Goal: Task Accomplishment & Management: Use online tool/utility

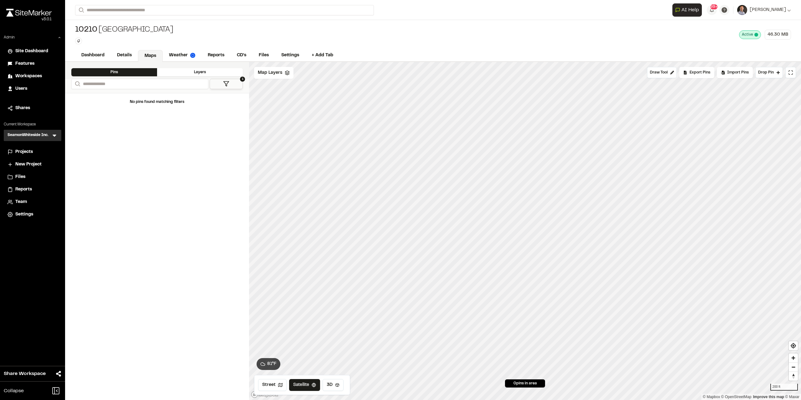
click at [45, 150] on div "Projects" at bounding box center [36, 152] width 42 height 7
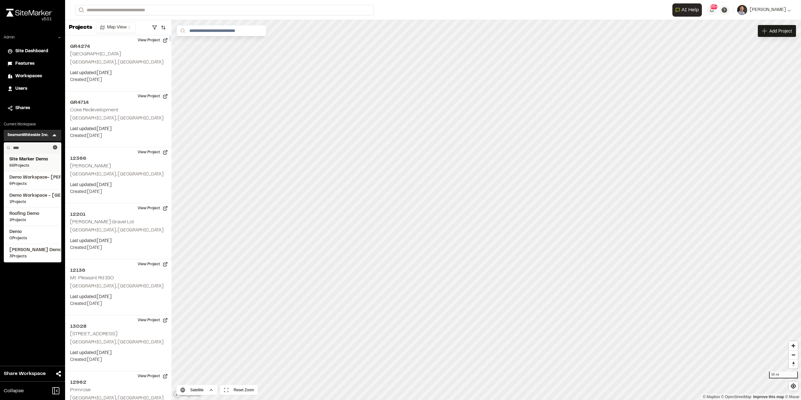
type input "****"
click at [29, 164] on span "66 Projects" at bounding box center [32, 166] width 46 height 6
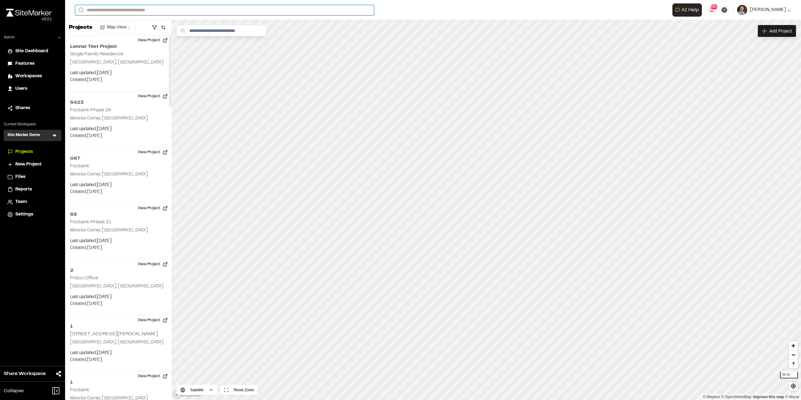
click at [146, 13] on input "Search" at bounding box center [224, 10] width 299 height 10
type input "*****"
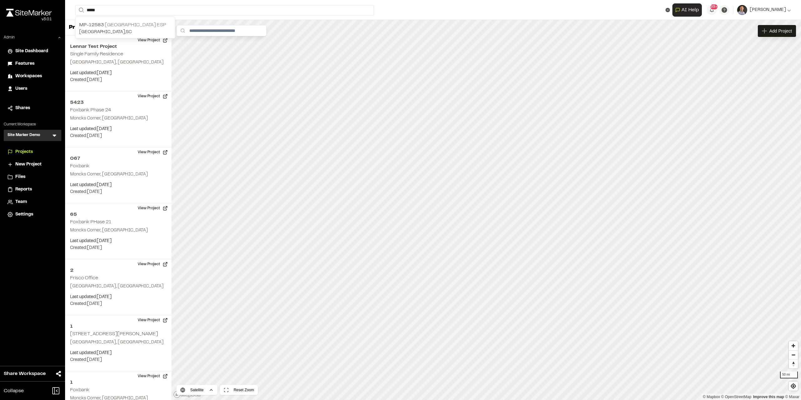
click at [171, 28] on p "MP-12583 Crossroads Industrial Park ESP" at bounding box center [125, 25] width 92 height 8
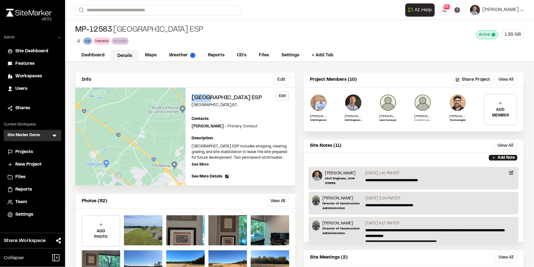
drag, startPoint x: 193, startPoint y: 96, endPoint x: 211, endPoint y: 100, distance: 19.2
click at [211, 100] on h2 "Crossroads Industrial Park ESP" at bounding box center [241, 98] width 98 height 8
click at [212, 179] on span "See More Details" at bounding box center [207, 177] width 31 height 6
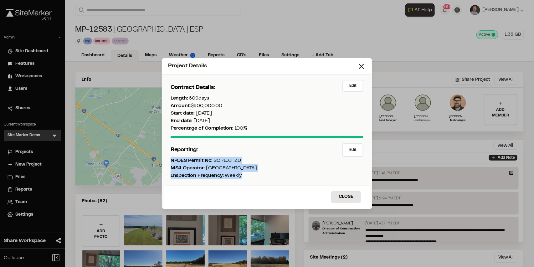
drag, startPoint x: 236, startPoint y: 174, endPoint x: 165, endPoint y: 163, distance: 72.1
click at [165, 163] on div "Reporting: Edit NPDES Permit No: SCR10IFZD MS4 Operator: Berkeley County Inspec…" at bounding box center [266, 163] width 205 height 45
click at [344, 198] on button "Close" at bounding box center [346, 197] width 30 height 12
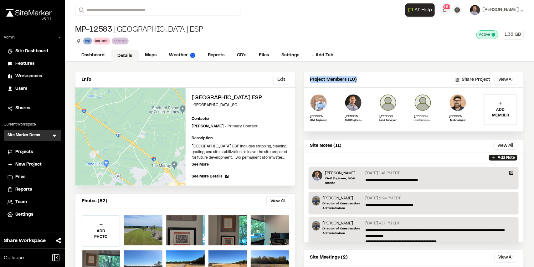
drag, startPoint x: 309, startPoint y: 81, endPoint x: 354, endPoint y: 84, distance: 44.9
click at [354, 84] on div "Project Members (10) Share Project View All ... Close" at bounding box center [414, 79] width 220 height 15
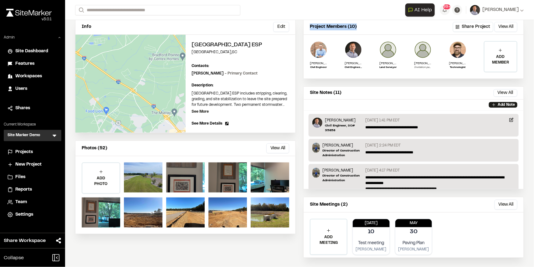
scroll to position [61, 0]
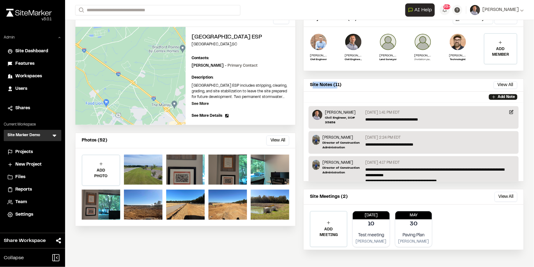
drag, startPoint x: 310, startPoint y: 84, endPoint x: 335, endPoint y: 84, distance: 25.7
click at [335, 84] on p "Site Notes (11)" at bounding box center [326, 85] width 32 height 7
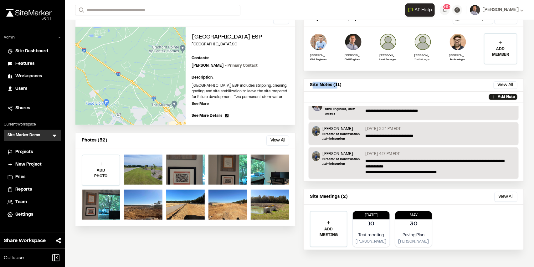
scroll to position [0, 0]
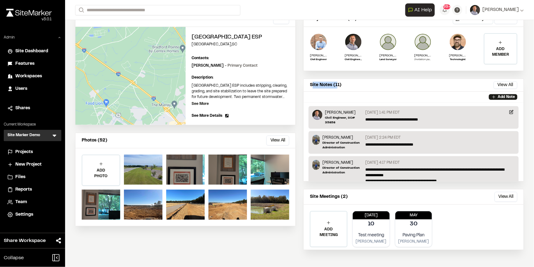
click at [277, 146] on button "View All" at bounding box center [277, 141] width 23 height 10
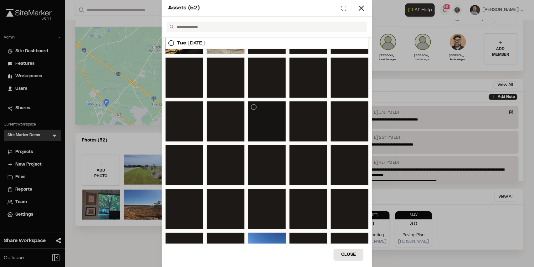
scroll to position [290, 0]
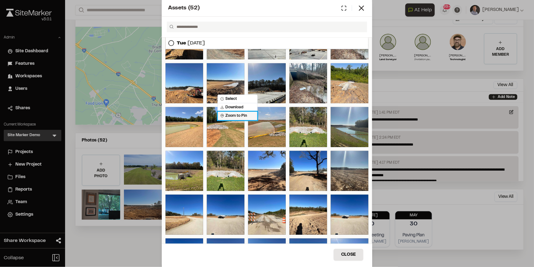
click at [236, 116] on span "Zoom to Pin" at bounding box center [233, 116] width 27 height 6
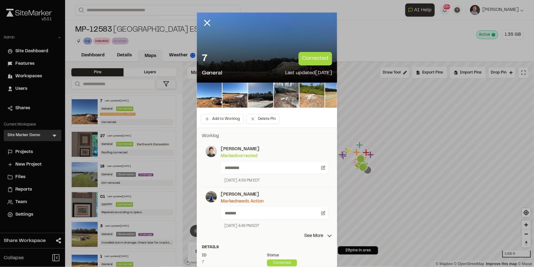
drag, startPoint x: 223, startPoint y: 227, endPoint x: 270, endPoint y: 231, distance: 47.2
click at [270, 231] on div "Troy Brennan Marked needs action ******* September 13, 2023 4:49 PM EDT" at bounding box center [267, 210] width 130 height 45
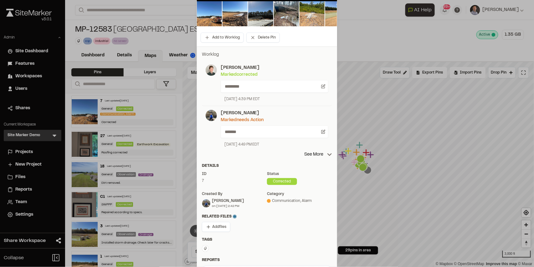
scroll to position [125, 0]
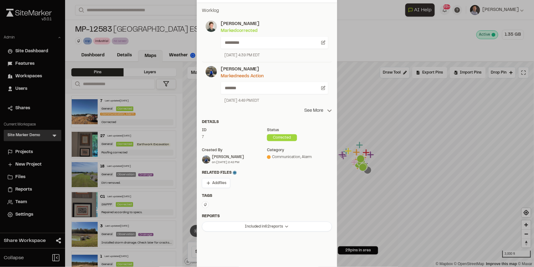
click at [321, 111] on p "See More" at bounding box center [318, 110] width 28 height 7
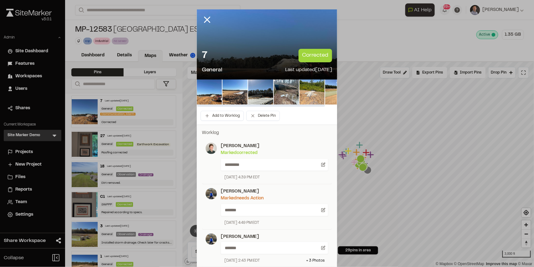
scroll to position [0, 0]
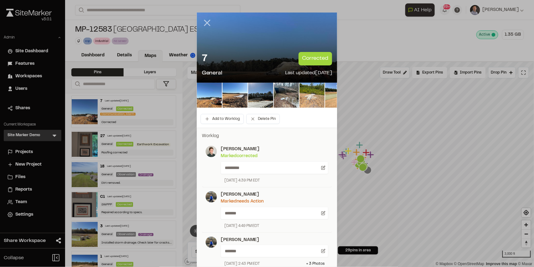
click at [208, 24] on icon at bounding box center [207, 23] width 11 height 11
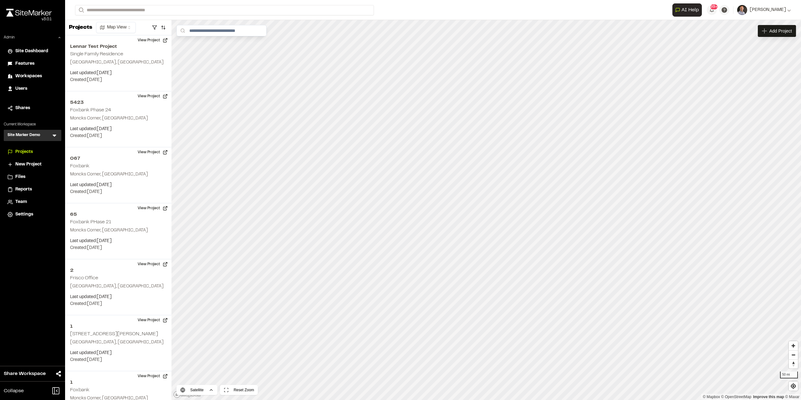
click at [54, 136] on icon at bounding box center [55, 136] width 4 height 2
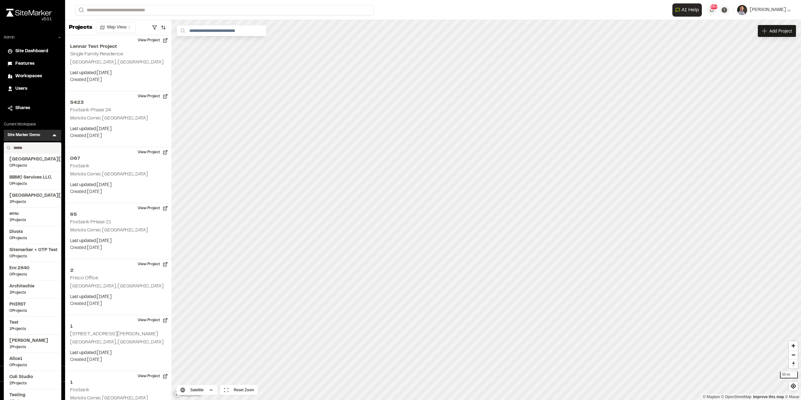
click at [29, 146] on input "text" at bounding box center [35, 148] width 48 height 11
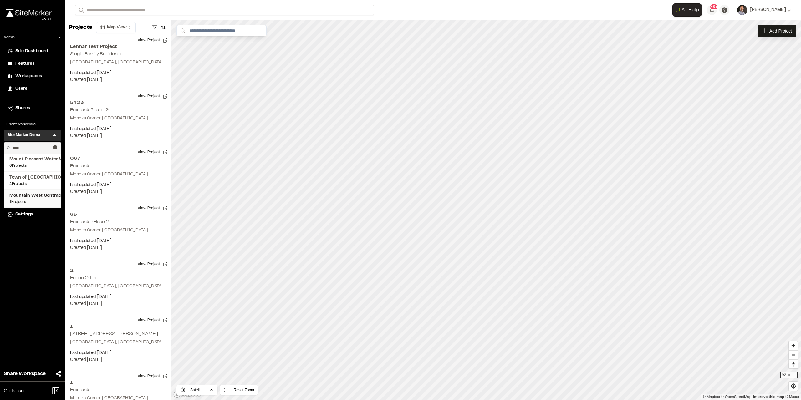
type input "****"
click at [37, 194] on span "Mountain West Contractors" at bounding box center [32, 196] width 46 height 7
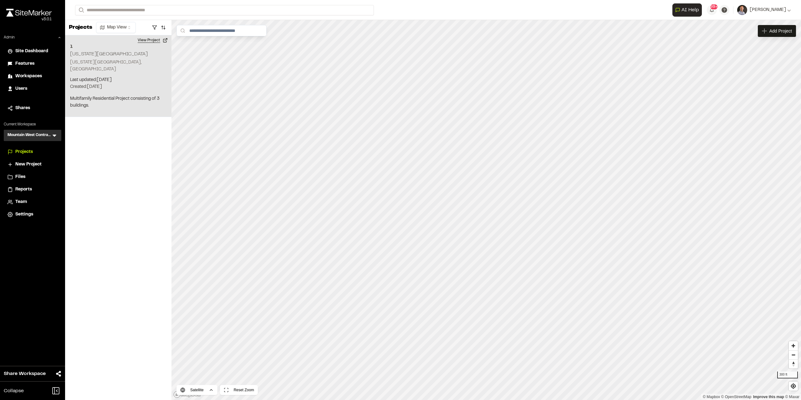
click at [140, 40] on button "View Project" at bounding box center [153, 40] width 38 height 10
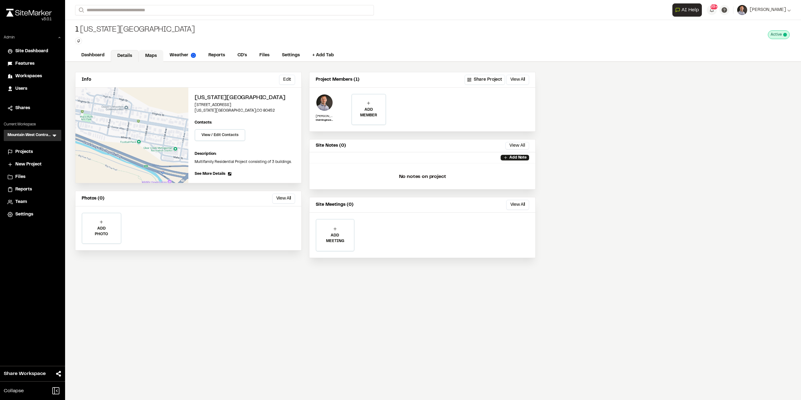
click at [154, 56] on link "Maps" at bounding box center [151, 56] width 25 height 12
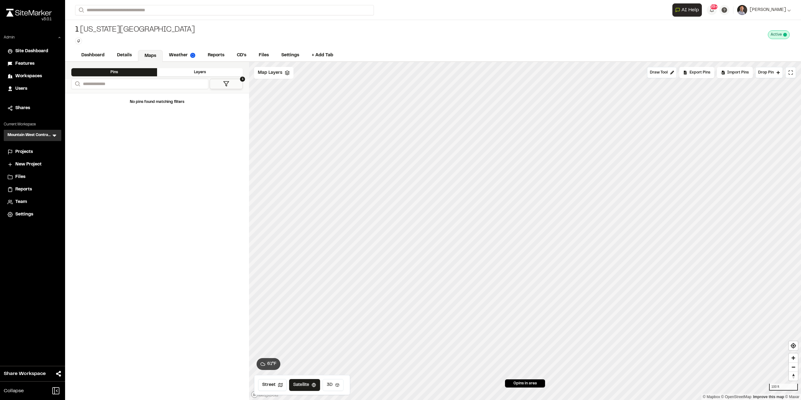
click at [337, 386] on icon at bounding box center [337, 385] width 4 height 4
click at [269, 76] on div "Map Layers" at bounding box center [273, 73] width 39 height 12
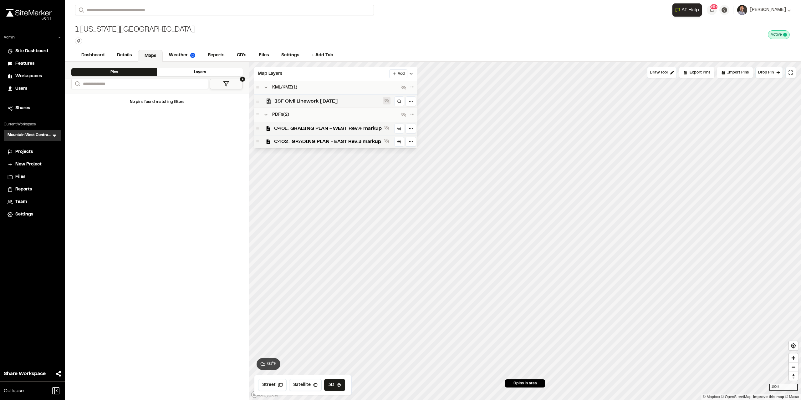
click at [386, 101] on icon at bounding box center [386, 100] width 5 height 5
click at [399, 101] on icon at bounding box center [399, 101] width 4 height 4
click at [385, 127] on icon at bounding box center [386, 128] width 5 height 5
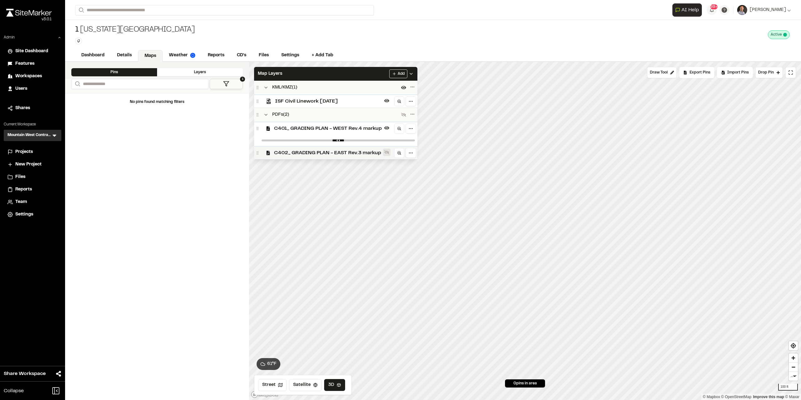
click at [386, 153] on icon at bounding box center [386, 152] width 5 height 5
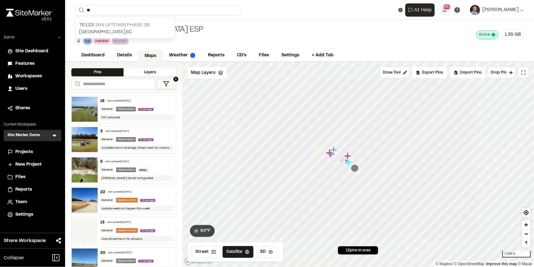
type input "**"
click at [112, 24] on p "TE123 364 Uptown Phase 3B" at bounding box center [125, 25] width 92 height 8
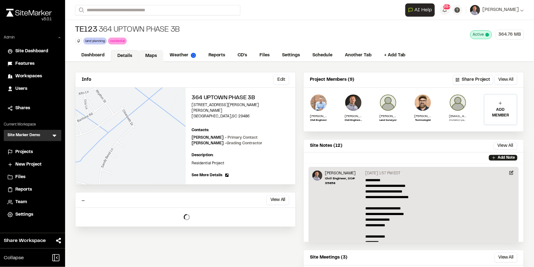
click at [156, 57] on link "Maps" at bounding box center [151, 56] width 25 height 12
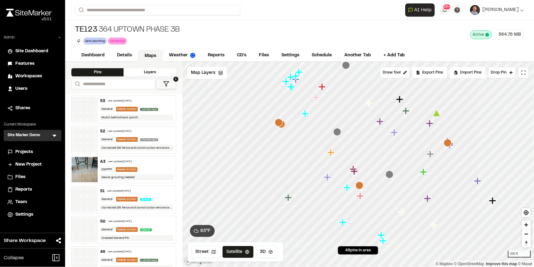
drag, startPoint x: 383, startPoint y: 190, endPoint x: 363, endPoint y: 183, distance: 21.4
click at [363, 183] on icon "Map marker" at bounding box center [359, 186] width 8 height 8
click at [168, 80] on button "1" at bounding box center [166, 84] width 20 height 10
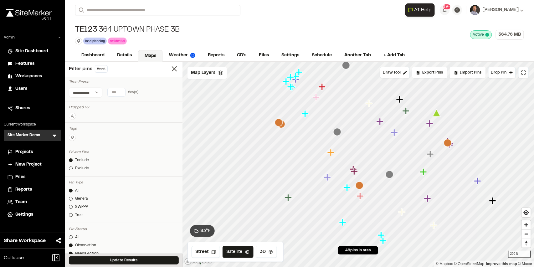
scroll to position [63, 0]
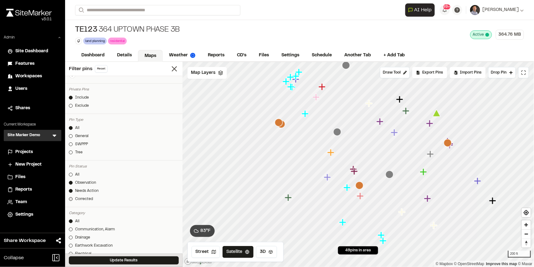
click at [83, 197] on div "Corrected" at bounding box center [84, 199] width 18 height 6
click at [126, 259] on button "Update Results" at bounding box center [124, 260] width 110 height 8
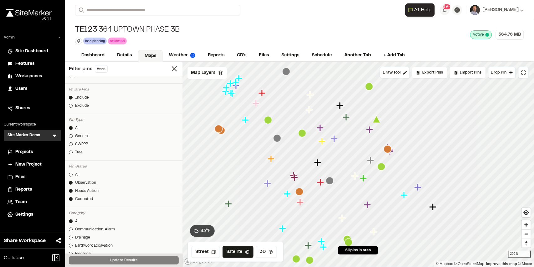
click at [302, 134] on icon "Map marker" at bounding box center [302, 133] width 8 height 8
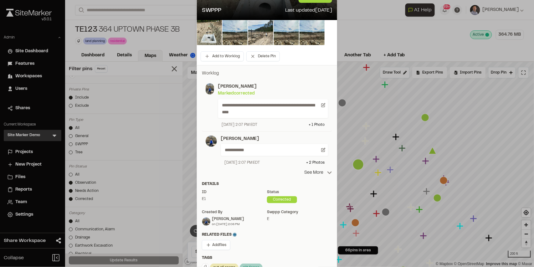
click at [316, 172] on p "See More" at bounding box center [318, 172] width 28 height 7
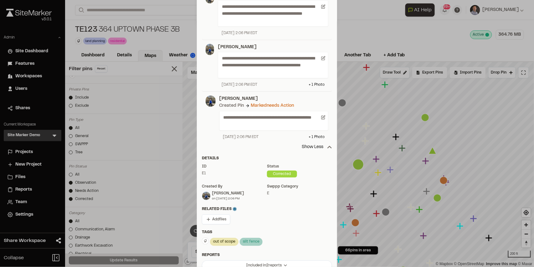
scroll to position [250, 0]
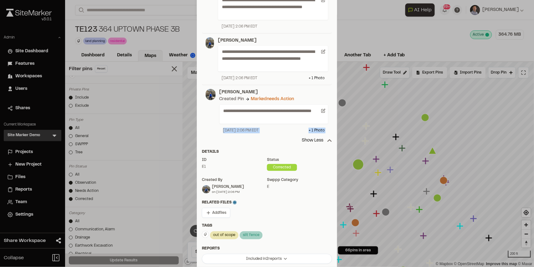
drag, startPoint x: 223, startPoint y: 130, endPoint x: 264, endPoint y: 137, distance: 41.9
click at [264, 137] on div "**********" at bounding box center [267, 13] width 140 height 262
click at [325, 141] on p "Show Less" at bounding box center [317, 140] width 30 height 7
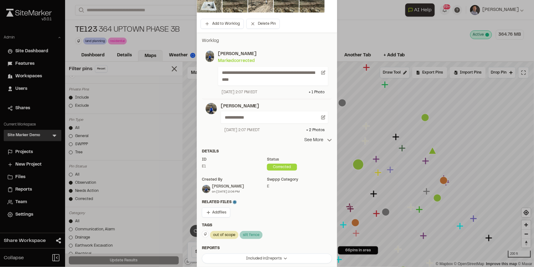
click at [319, 138] on p "See More" at bounding box center [318, 140] width 28 height 7
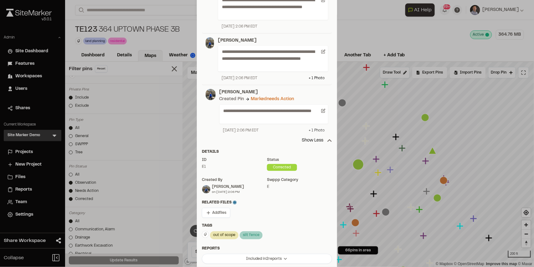
click at [318, 130] on div "+ 1 Photo" at bounding box center [317, 131] width 16 height 6
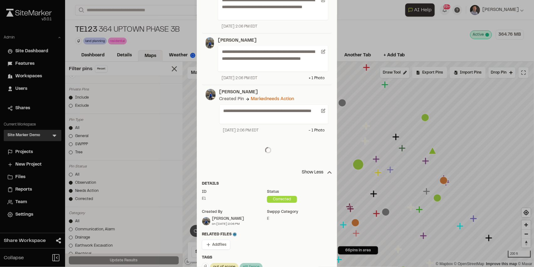
scroll to position [279, 0]
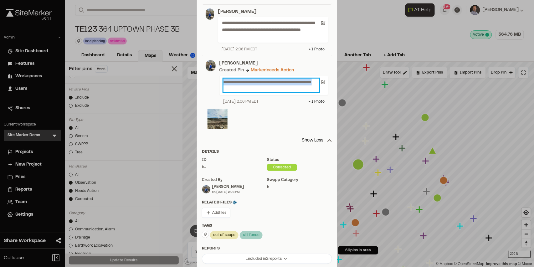
drag, startPoint x: 242, startPoint y: 92, endPoint x: 221, endPoint y: 82, distance: 23.2
click at [221, 82] on div "**********" at bounding box center [273, 85] width 109 height 19
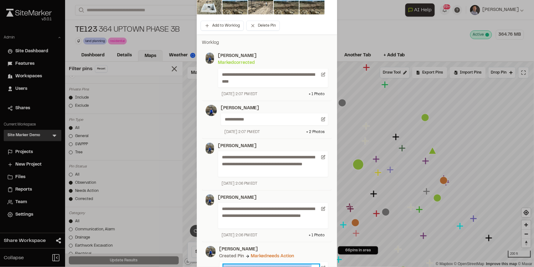
scroll to position [91, 0]
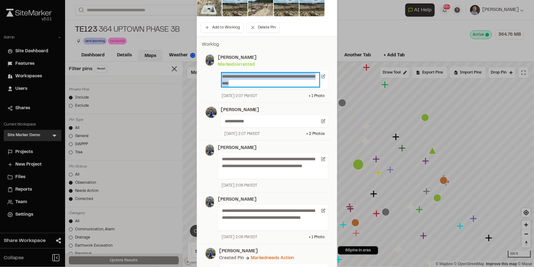
drag, startPoint x: 269, startPoint y: 84, endPoint x: 218, endPoint y: 75, distance: 52.4
click at [218, 75] on div "**********" at bounding box center [273, 79] width 111 height 19
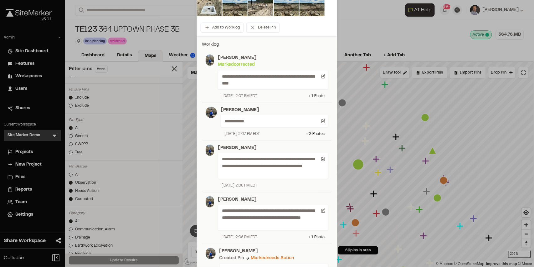
click at [212, 84] on div "**********" at bounding box center [267, 76] width 123 height 44
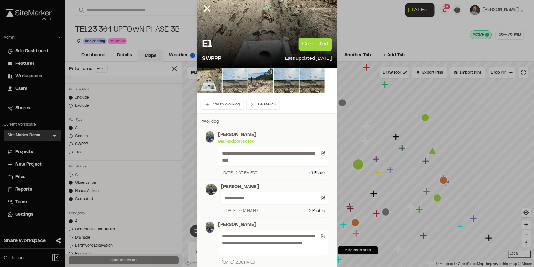
scroll to position [0, 0]
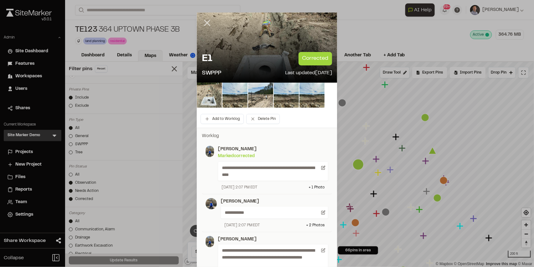
drag, startPoint x: 207, startPoint y: 23, endPoint x: 211, endPoint y: 34, distance: 11.3
click at [207, 23] on icon at bounding box center [207, 23] width 11 height 11
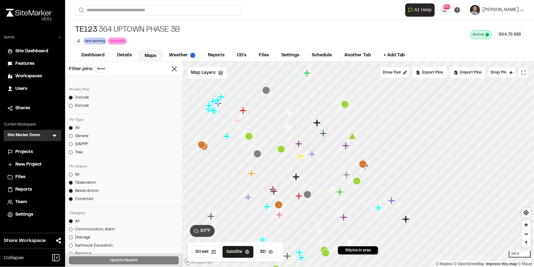
drag, startPoint x: 279, startPoint y: 175, endPoint x: 342, endPoint y: 102, distance: 96.4
click at [343, 101] on icon "Map marker" at bounding box center [345, 104] width 8 height 8
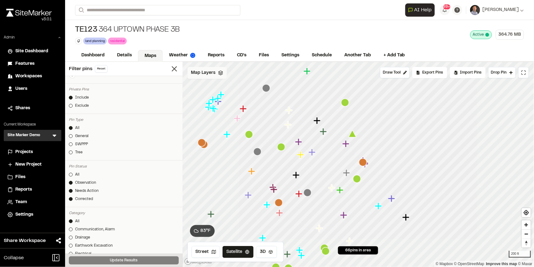
click at [211, 75] on span "Map Layers" at bounding box center [203, 72] width 24 height 7
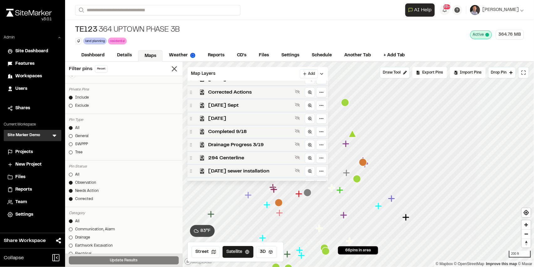
scroll to position [125, 0]
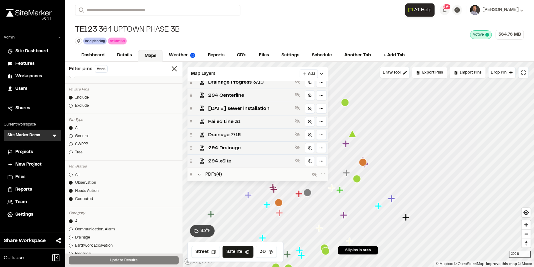
click at [221, 161] on span "294 xSite" at bounding box center [250, 161] width 84 height 8
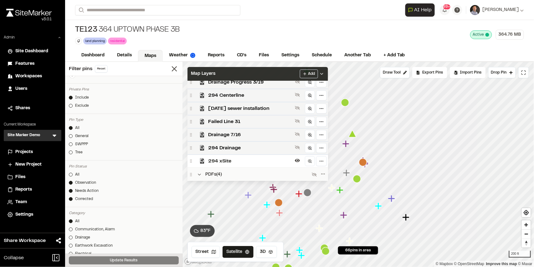
click at [251, 75] on div "Map Layers Add" at bounding box center [258, 74] width 141 height 14
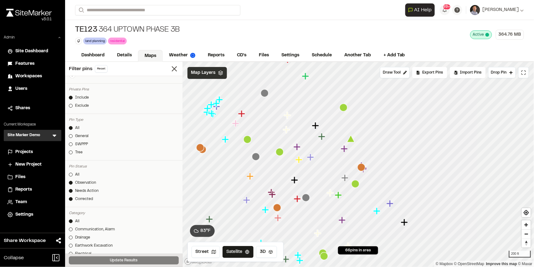
click at [201, 71] on span "Map Layers" at bounding box center [203, 72] width 24 height 7
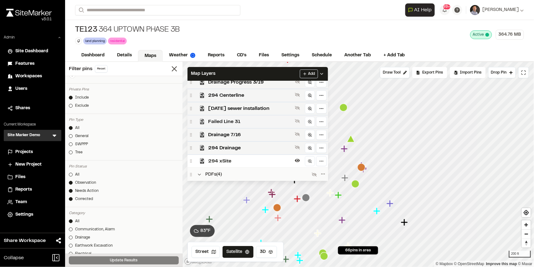
scroll to position [188, 0]
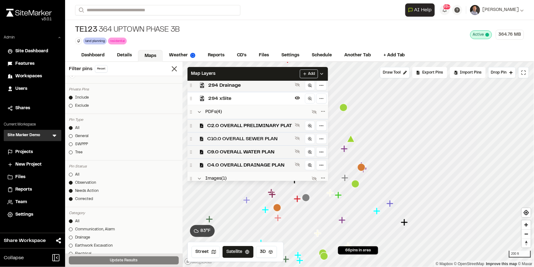
click at [256, 139] on span "C10.0 OVERALL SEWER PLAN" at bounding box center [250, 139] width 85 height 8
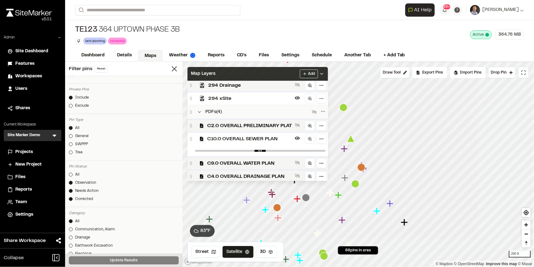
click at [242, 75] on div "Map Layers Add" at bounding box center [258, 74] width 141 height 14
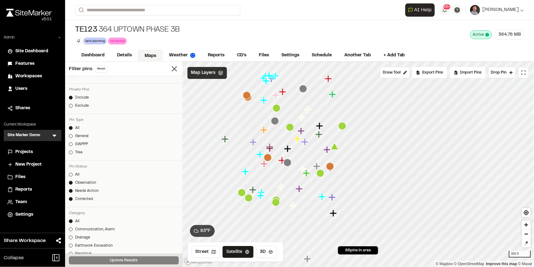
click at [198, 73] on span "Map Layers" at bounding box center [203, 72] width 24 height 7
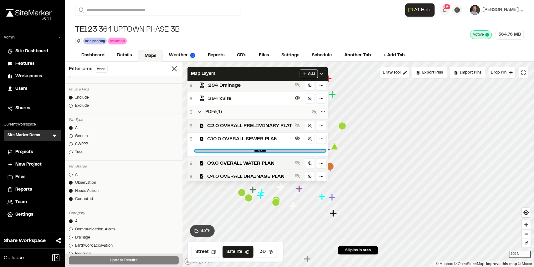
click at [319, 152] on input "range" at bounding box center [260, 151] width 131 height 2
type input "*"
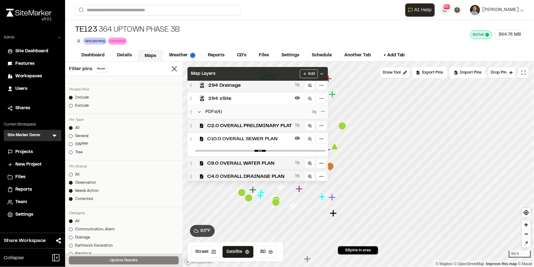
click at [261, 72] on div "Map Layers Add" at bounding box center [258, 74] width 141 height 14
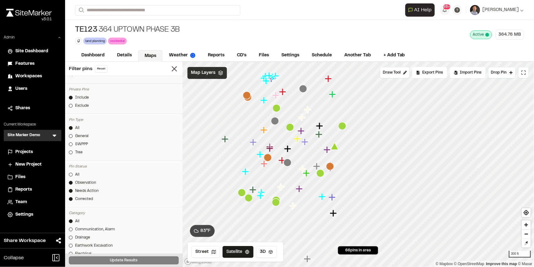
click at [208, 76] on div "Map Layers" at bounding box center [207, 73] width 39 height 12
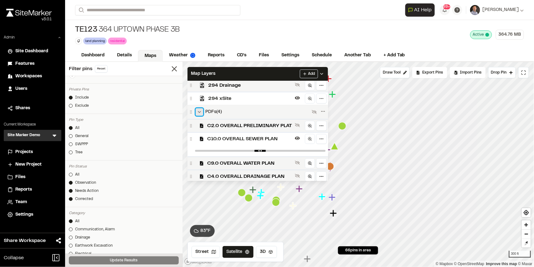
click at [200, 112] on icon at bounding box center [199, 112] width 5 height 5
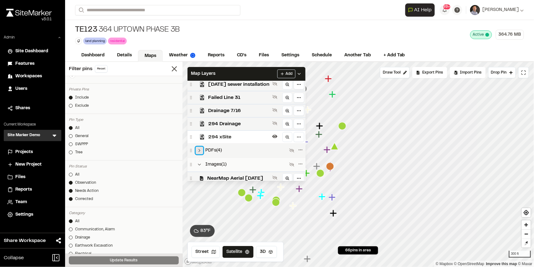
scroll to position [155, 0]
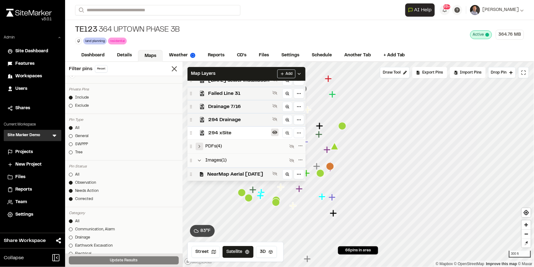
click at [277, 134] on icon at bounding box center [274, 132] width 5 height 5
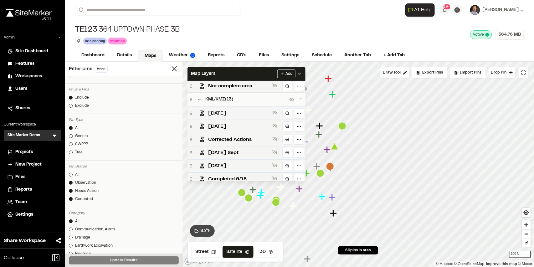
scroll to position [0, 0]
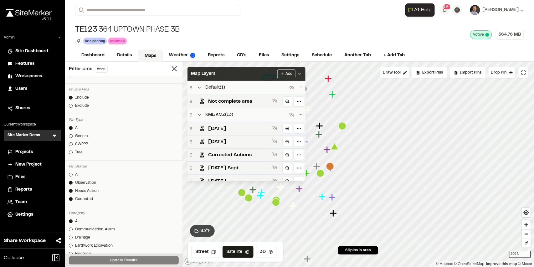
click at [260, 74] on div "Map Layers Add" at bounding box center [247, 74] width 118 height 14
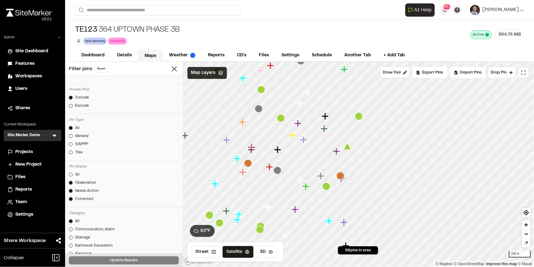
click at [208, 75] on span "Map Layers" at bounding box center [203, 72] width 24 height 7
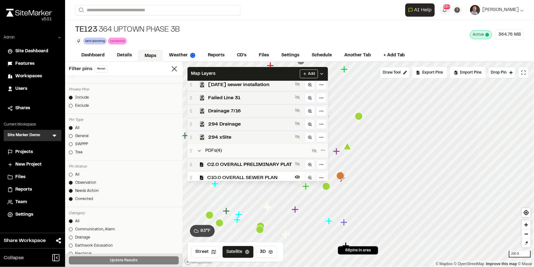
scroll to position [219, 0]
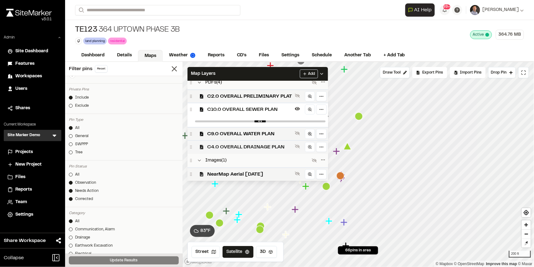
click at [272, 146] on span "C4.0 OVERALL DRAINAGE PLAN" at bounding box center [250, 147] width 85 height 8
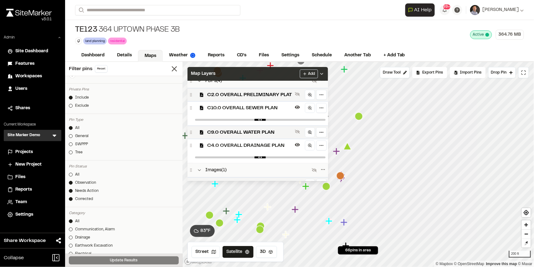
click at [281, 74] on div "Map Layers Add" at bounding box center [258, 74] width 141 height 14
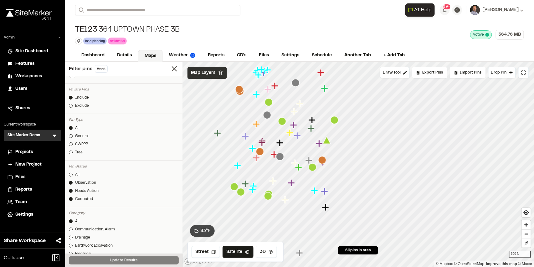
click at [212, 76] on span "Map Layers" at bounding box center [203, 72] width 24 height 7
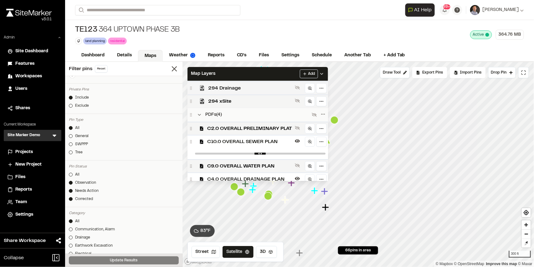
scroll to position [188, 0]
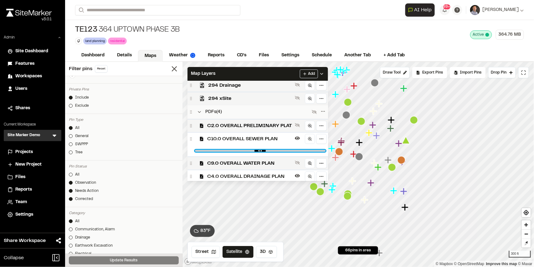
drag, startPoint x: 318, startPoint y: 152, endPoint x: 233, endPoint y: 156, distance: 84.9
click at [233, 152] on input "range" at bounding box center [260, 151] width 131 height 2
click at [313, 152] on input "range" at bounding box center [260, 151] width 131 height 2
drag, startPoint x: 313, startPoint y: 152, endPoint x: 306, endPoint y: 158, distance: 9.8
type input "****"
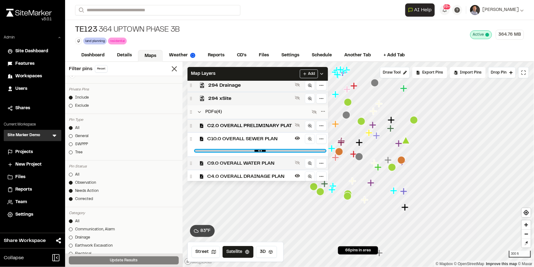
click at [310, 152] on input "range" at bounding box center [260, 151] width 131 height 2
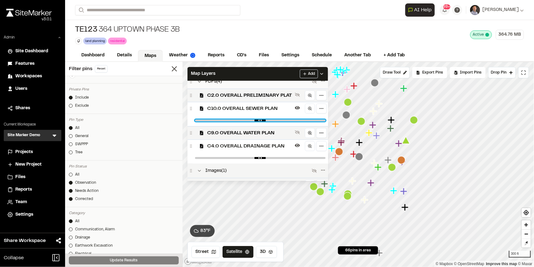
scroll to position [230, 0]
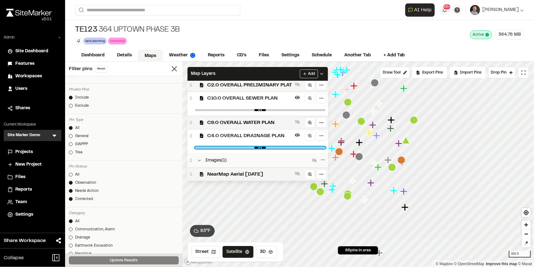
drag, startPoint x: 319, startPoint y: 147, endPoint x: 283, endPoint y: 154, distance: 36.8
type input "****"
click at [283, 149] on input "range" at bounding box center [260, 148] width 131 height 2
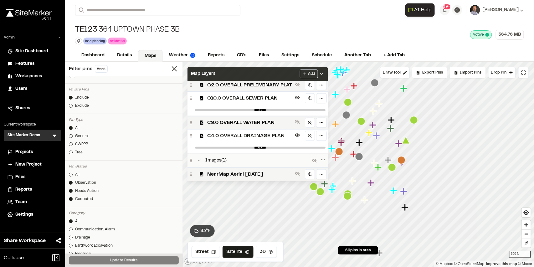
click at [284, 71] on div "Map Layers Add" at bounding box center [258, 74] width 141 height 14
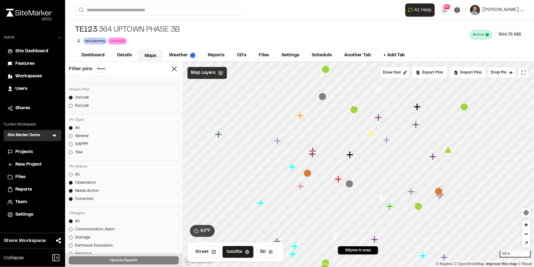
click at [214, 72] on span "Map Layers" at bounding box center [203, 72] width 24 height 7
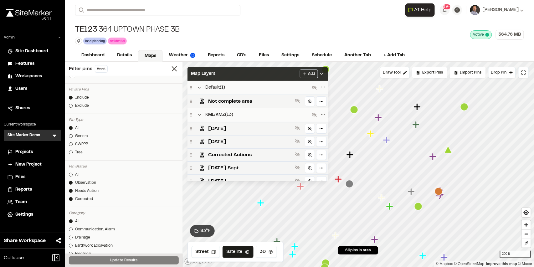
click at [272, 73] on div "Map Layers Add" at bounding box center [258, 74] width 141 height 14
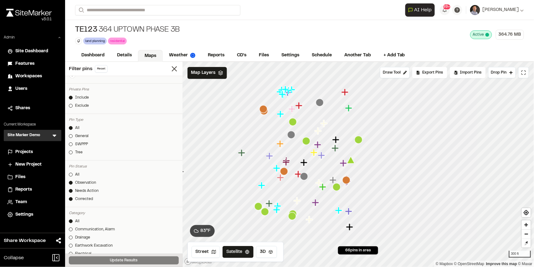
drag, startPoint x: 294, startPoint y: 149, endPoint x: 285, endPoint y: 178, distance: 31.0
click at [284, 178] on icon "Map marker" at bounding box center [281, 178] width 8 height 8
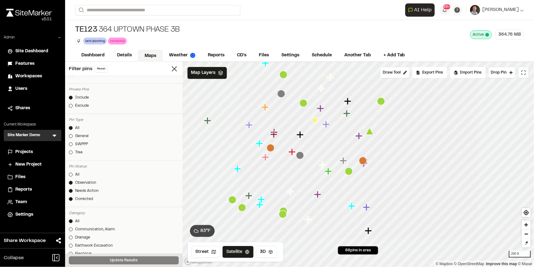
drag, startPoint x: 332, startPoint y: 191, endPoint x: 328, endPoint y: 172, distance: 20.0
click at [328, 172] on icon "Map marker" at bounding box center [328, 171] width 7 height 7
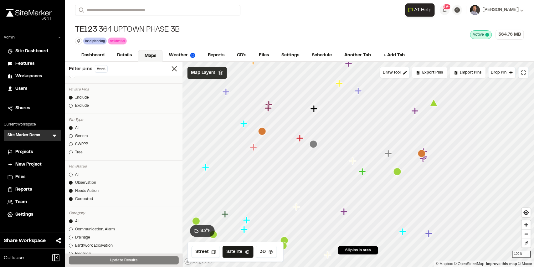
click at [202, 73] on span "Map Layers" at bounding box center [203, 72] width 24 height 7
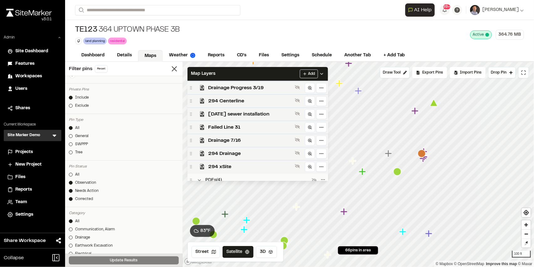
scroll to position [188, 0]
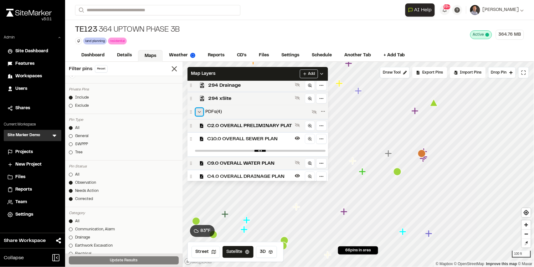
click at [199, 113] on icon at bounding box center [199, 112] width 5 height 5
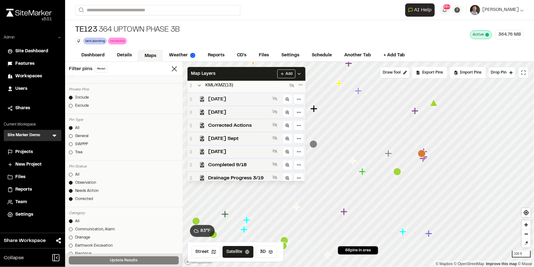
scroll to position [0, 0]
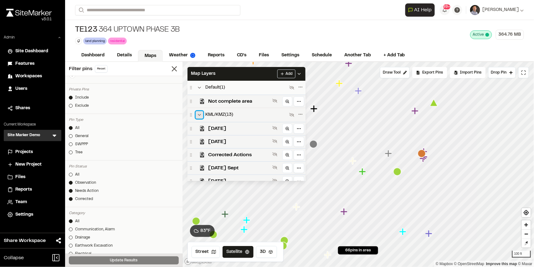
click at [199, 117] on icon at bounding box center [199, 114] width 5 height 5
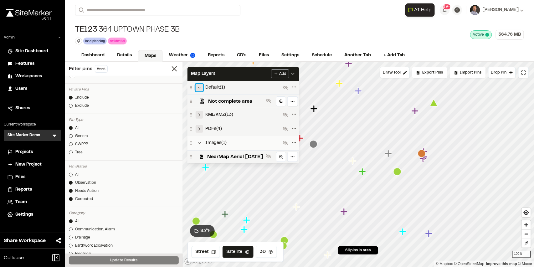
click at [198, 88] on icon at bounding box center [199, 87] width 5 height 5
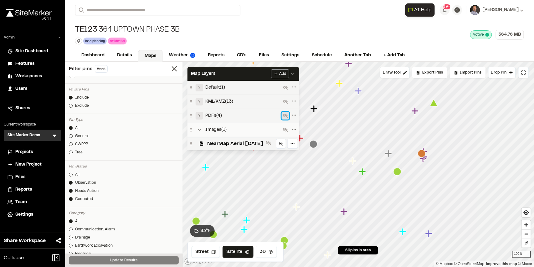
click at [288, 116] on icon at bounding box center [285, 115] width 5 height 5
click at [288, 116] on icon at bounding box center [285, 115] width 5 height 3
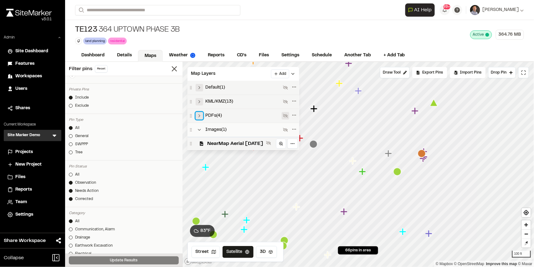
click at [199, 118] on button at bounding box center [200, 116] width 8 height 8
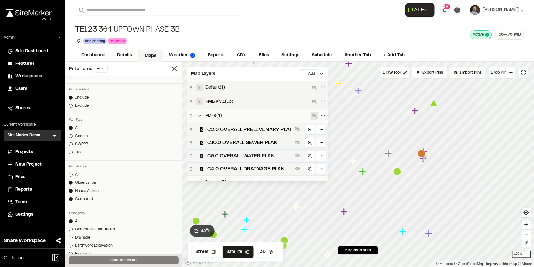
click at [244, 155] on span "C9.0 OVERALL WATER PLAN" at bounding box center [250, 156] width 85 height 8
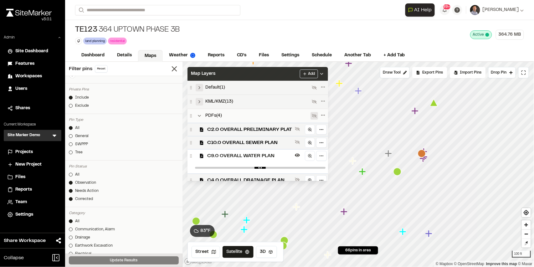
click at [278, 72] on div "Map Layers Add" at bounding box center [258, 74] width 141 height 14
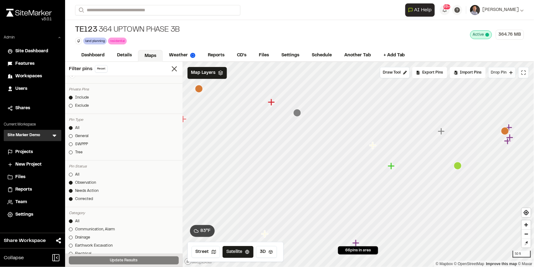
click at [506, 73] on span "Drop Pin" at bounding box center [499, 73] width 16 height 6
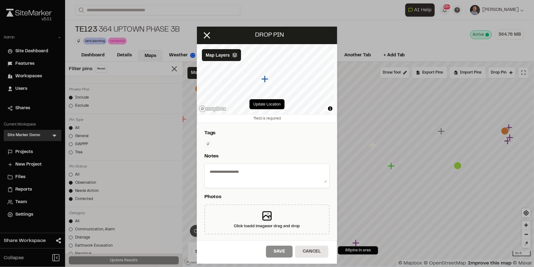
scroll to position [63, 0]
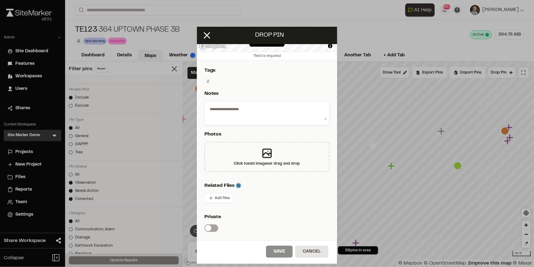
click at [235, 109] on textarea at bounding box center [267, 112] width 120 height 16
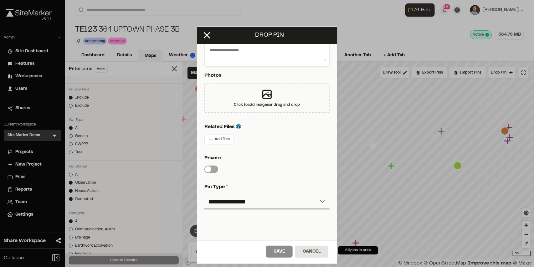
scroll to position [125, 0]
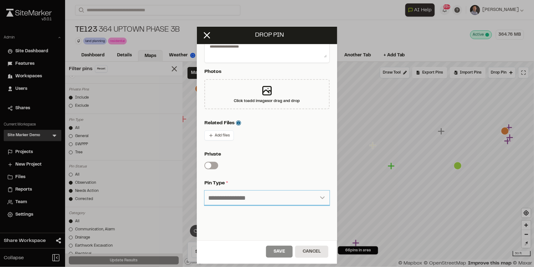
click at [225, 195] on select "**********" at bounding box center [266, 198] width 125 height 15
drag, startPoint x: 247, startPoint y: 198, endPoint x: 244, endPoint y: 201, distance: 4.4
click at [247, 198] on select "**********" at bounding box center [266, 198] width 125 height 15
click at [204, 191] on select "**********" at bounding box center [266, 198] width 125 height 15
drag, startPoint x: 244, startPoint y: 200, endPoint x: 241, endPoint y: 205, distance: 6.6
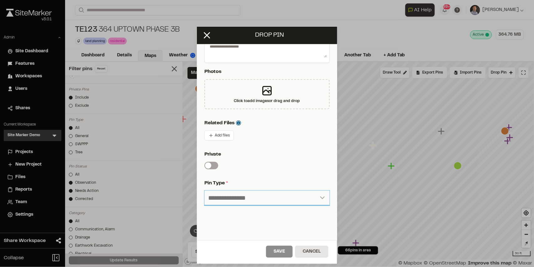
click at [244, 200] on select "**********" at bounding box center [266, 198] width 125 height 15
select select "***"
click at [204, 191] on select "**********" at bounding box center [266, 198] width 125 height 15
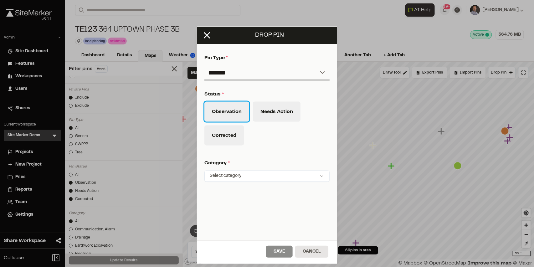
click at [226, 111] on button "Observation" at bounding box center [226, 112] width 45 height 20
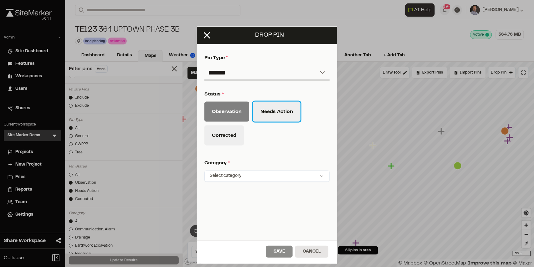
click at [275, 112] on button "Needs Action" at bounding box center [277, 112] width 48 height 20
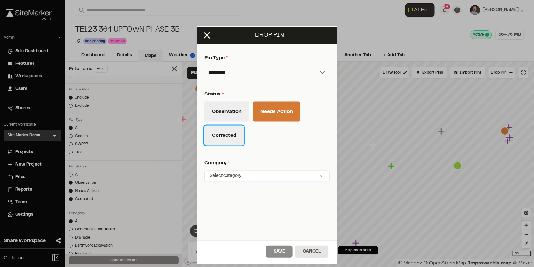
click at [225, 136] on button "Corrected" at bounding box center [223, 136] width 39 height 20
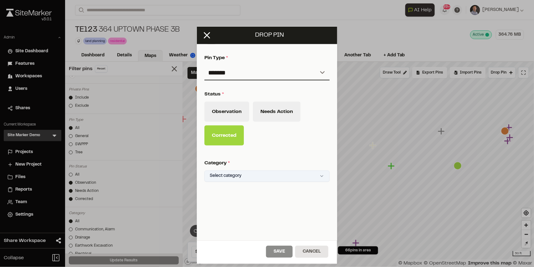
click at [244, 178] on html "Close sidebar v 3.0.1 Admin Site Dashboard Features Workspaces Users Shares Cur…" at bounding box center [267, 133] width 534 height 267
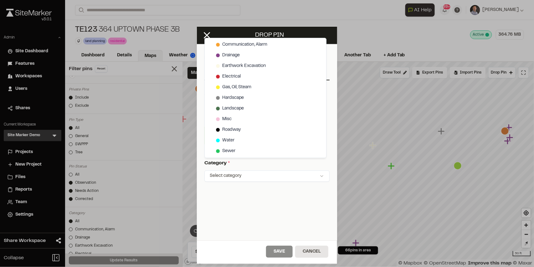
click at [260, 193] on html "Close sidebar v 3.0.1 Admin Site Dashboard Features Workspaces Users Shares Cur…" at bounding box center [267, 133] width 534 height 267
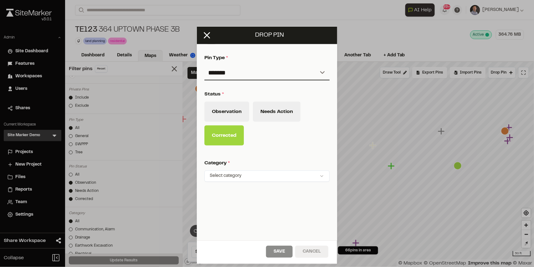
click at [320, 247] on button "Cancel" at bounding box center [311, 252] width 33 height 12
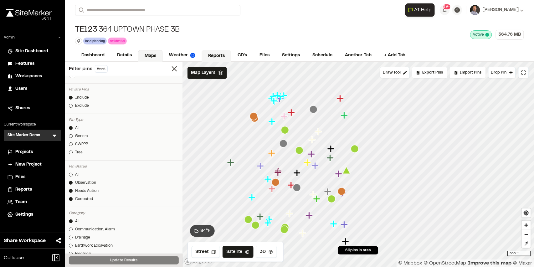
click at [219, 58] on link "Reports" at bounding box center [217, 56] width 30 height 12
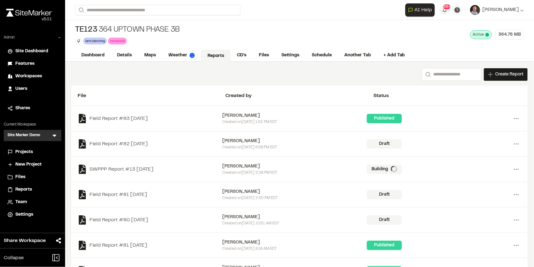
click at [507, 72] on span "Create Report" at bounding box center [510, 74] width 28 height 7
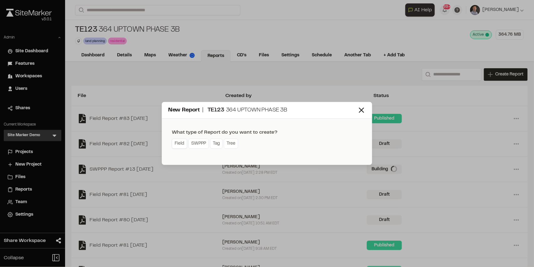
click at [185, 140] on link "Field" at bounding box center [179, 144] width 15 height 10
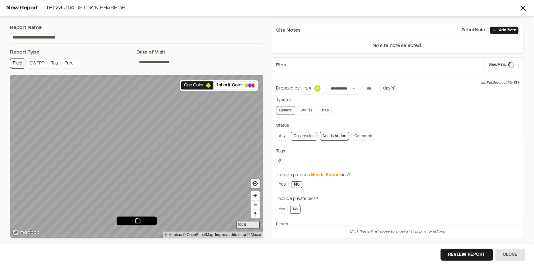
type input "**********"
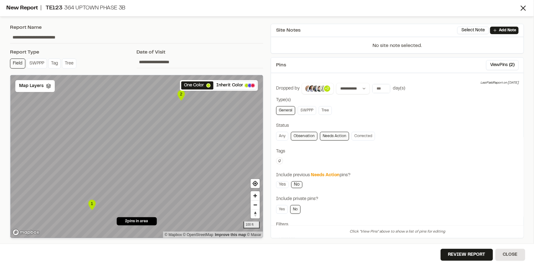
click at [472, 31] on button "Select Note" at bounding box center [473, 31] width 32 height 8
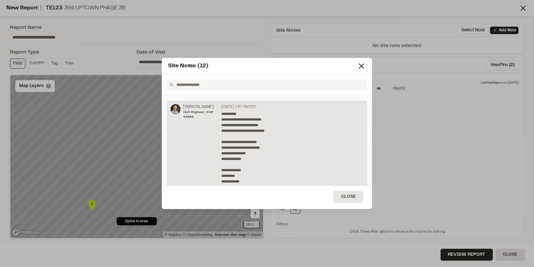
click at [253, 140] on p "**********" at bounding box center [291, 173] width 140 height 124
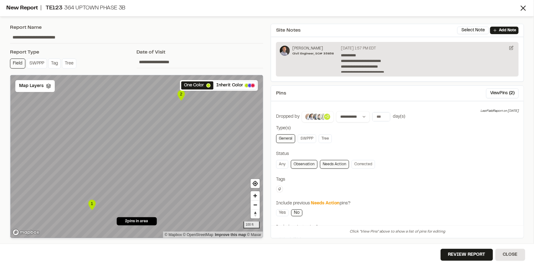
click at [320, 118] on img at bounding box center [324, 117] width 8 height 8
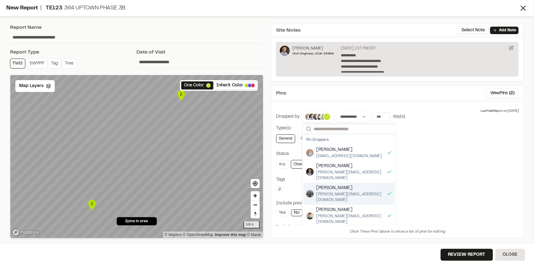
click at [422, 171] on div "**********" at bounding box center [397, 203] width 243 height 185
click at [377, 117] on input "number" at bounding box center [382, 116] width 18 height 9
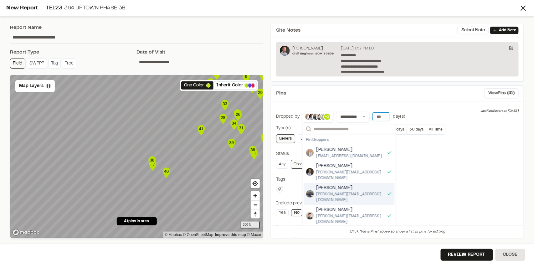
type input "*****"
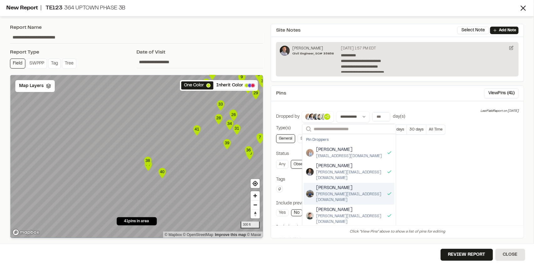
scroll to position [0, 0]
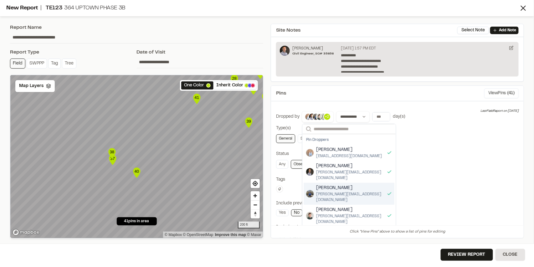
click at [504, 94] on button "View Pins ( 41 )" at bounding box center [501, 93] width 34 height 10
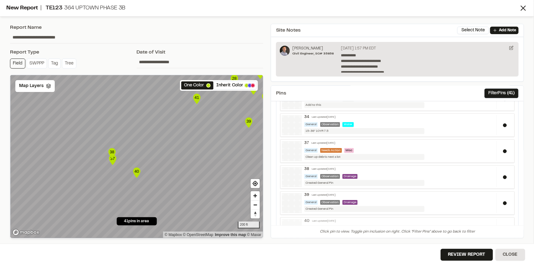
scroll to position [714, 0]
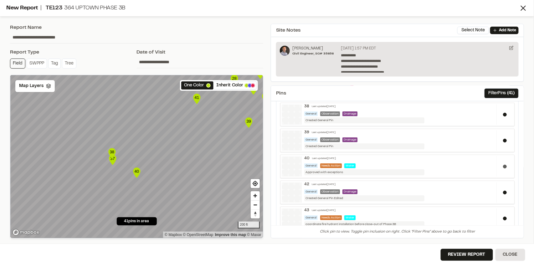
click at [503, 165] on button at bounding box center [505, 167] width 4 height 4
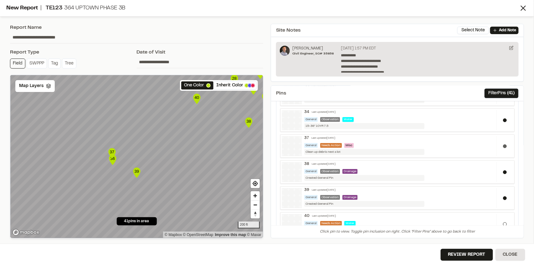
scroll to position [651, 0]
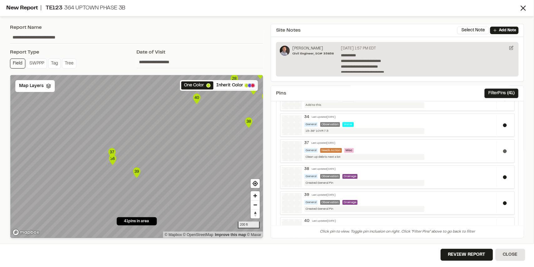
click at [503, 149] on button at bounding box center [505, 151] width 4 height 4
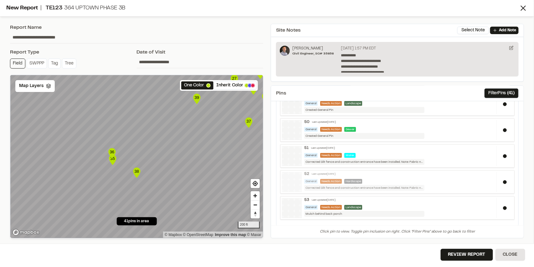
scroll to position [965, 0]
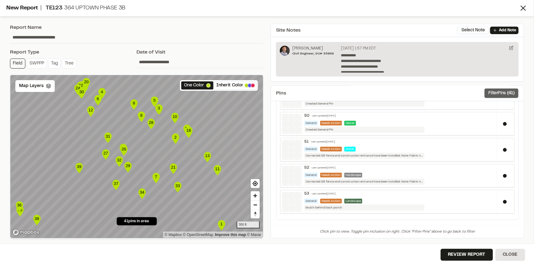
click at [502, 94] on button "Filter Pins ( 41 )" at bounding box center [501, 93] width 34 height 10
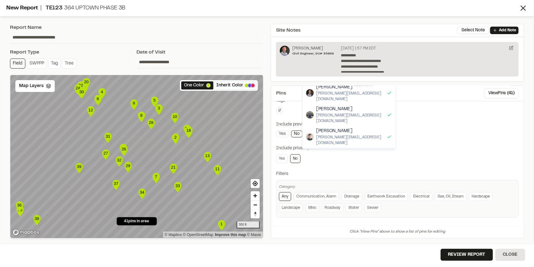
click at [430, 162] on div "Yes No" at bounding box center [397, 158] width 243 height 9
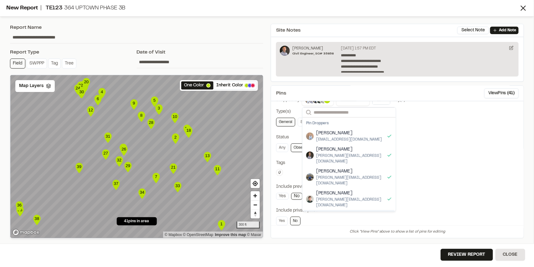
scroll to position [0, 0]
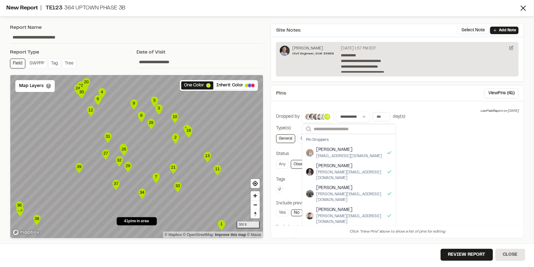
click at [320, 118] on img at bounding box center [324, 117] width 8 height 8
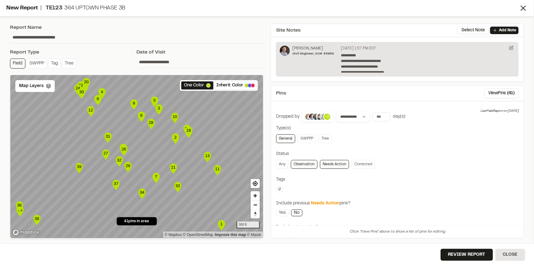
click at [305, 165] on link "Observation" at bounding box center [304, 164] width 27 height 9
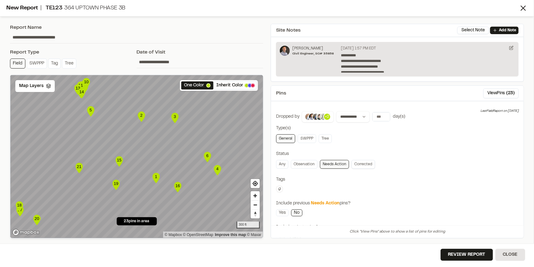
click at [361, 167] on link "Corrected" at bounding box center [363, 164] width 23 height 9
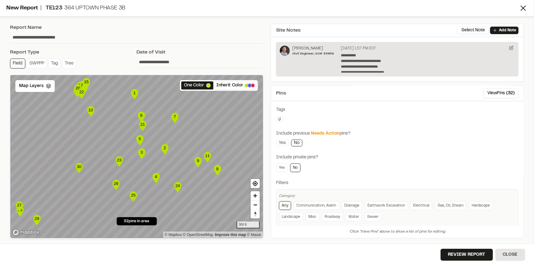
scroll to position [79, 0]
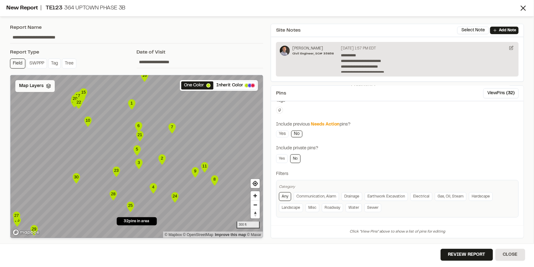
click at [40, 89] on div "Map Layers" at bounding box center [34, 86] width 39 height 12
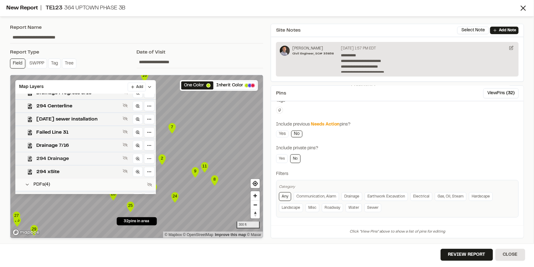
scroll to position [202, 0]
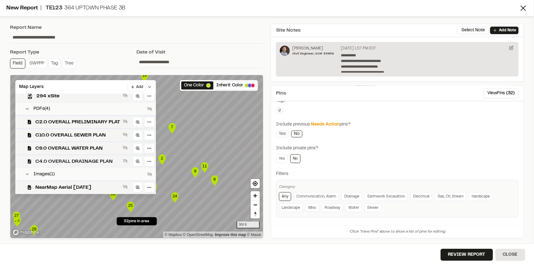
click at [80, 162] on span "C4.0 OVERALL DRAINAGE PLAN" at bounding box center [77, 162] width 85 height 8
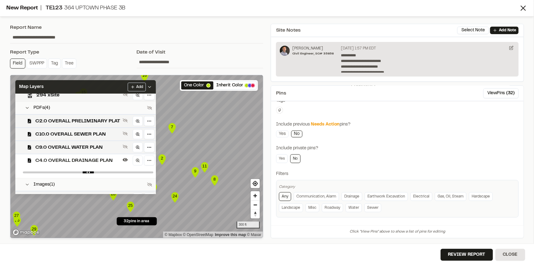
click at [95, 84] on div "Map Layers Add" at bounding box center [85, 87] width 141 height 14
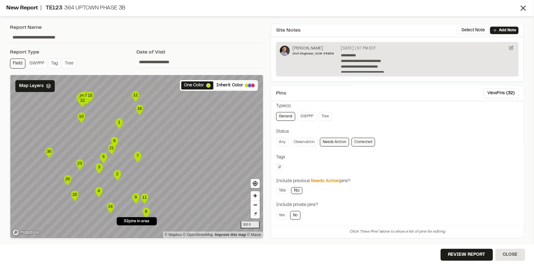
scroll to position [16, 0]
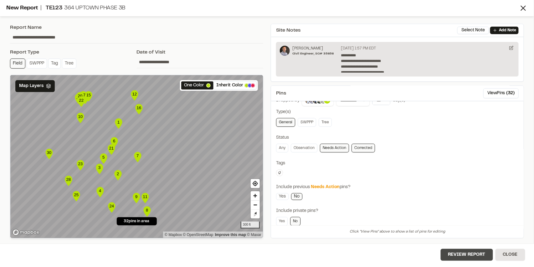
click at [478, 253] on button "Review Report" at bounding box center [467, 255] width 52 height 12
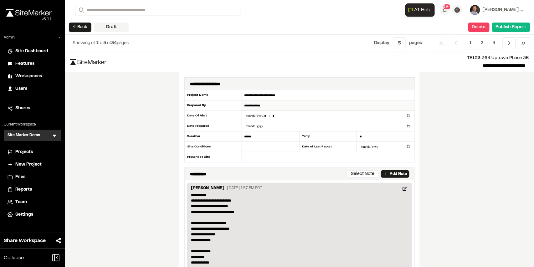
drag, startPoint x: 242, startPoint y: 96, endPoint x: 280, endPoint y: 101, distance: 38.2
click at [288, 94] on input "**********" at bounding box center [328, 95] width 172 height 10
drag, startPoint x: 243, startPoint y: 106, endPoint x: 266, endPoint y: 107, distance: 22.9
click at [268, 105] on input "**********" at bounding box center [328, 105] width 172 height 10
click at [251, 136] on input "******" at bounding box center [271, 136] width 58 height 10
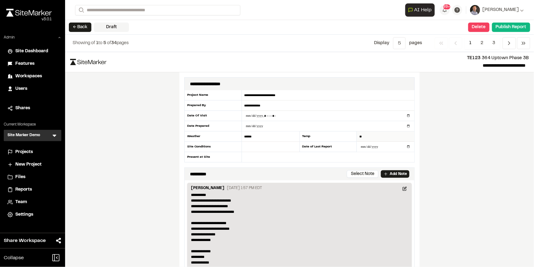
drag, startPoint x: 373, startPoint y: 136, endPoint x: 369, endPoint y: 136, distance: 3.9
click at [371, 136] on input "**" at bounding box center [386, 136] width 58 height 10
click at [267, 136] on input "******" at bounding box center [271, 136] width 58 height 10
click at [278, 145] on input "text" at bounding box center [271, 147] width 58 height 10
type input "***"
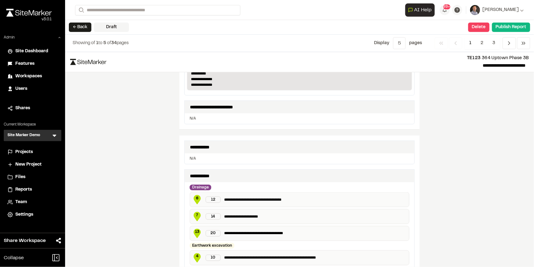
scroll to position [188, 0]
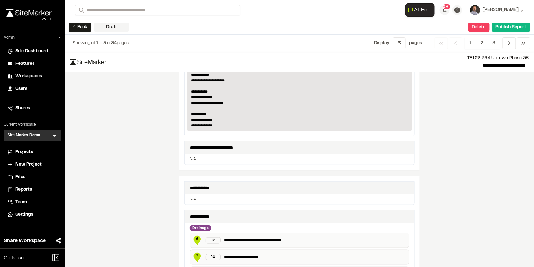
type input "**********"
drag, startPoint x: 189, startPoint y: 158, endPoint x: 196, endPoint y: 158, distance: 6.6
click at [195, 158] on p "N/A" at bounding box center [300, 160] width 220 height 6
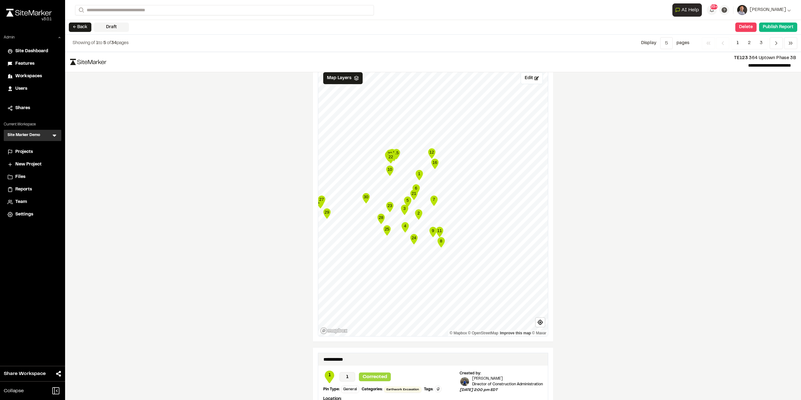
scroll to position [783, 0]
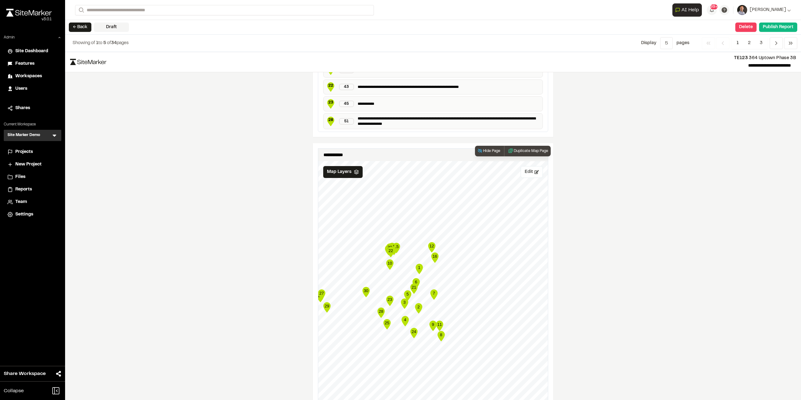
click at [527, 166] on button "Edit" at bounding box center [532, 172] width 22 height 12
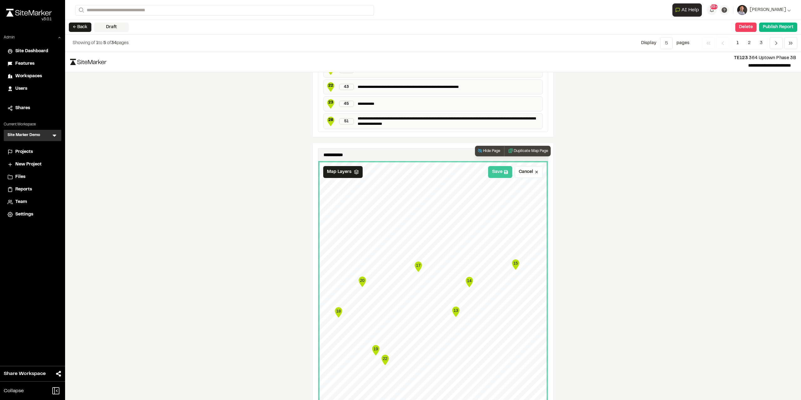
click at [497, 166] on button "Save" at bounding box center [500, 172] width 24 height 12
click at [528, 146] on button "Duplicate Map Page" at bounding box center [527, 151] width 47 height 11
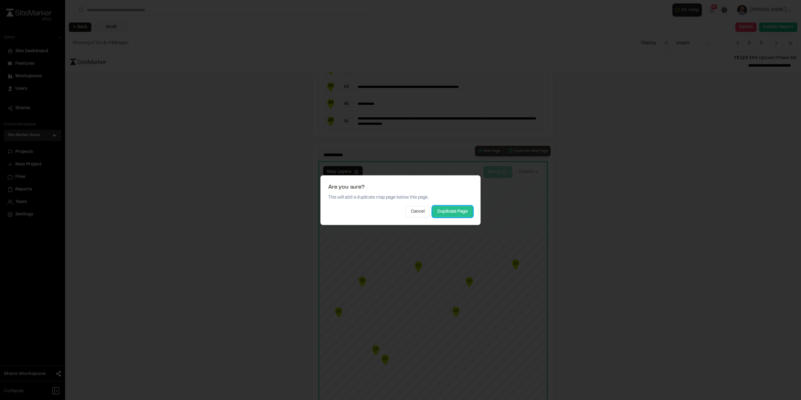
click at [455, 210] on button "Duplicate Page" at bounding box center [453, 211] width 40 height 11
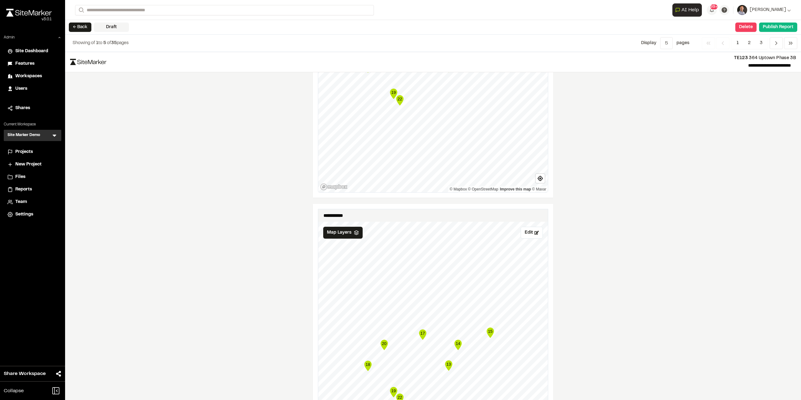
scroll to position [1014, 0]
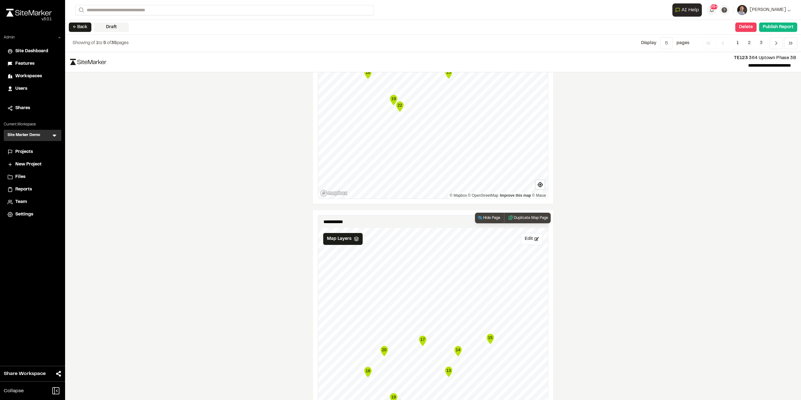
click at [527, 233] on button "Edit" at bounding box center [532, 239] width 22 height 12
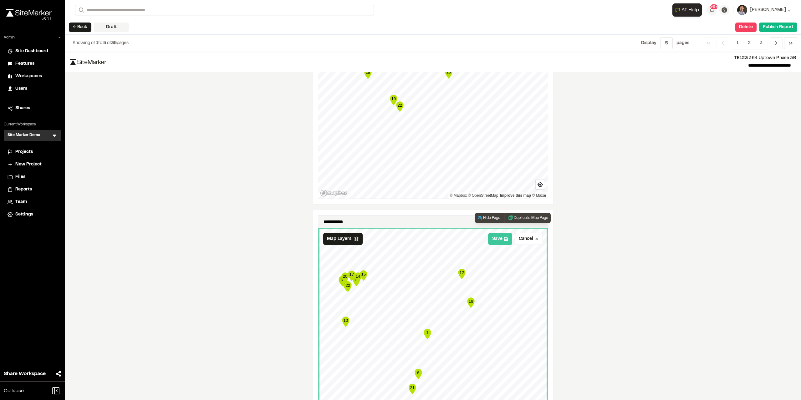
drag, startPoint x: 493, startPoint y: 224, endPoint x: 492, endPoint y: 230, distance: 5.7
click at [493, 233] on button "Save" at bounding box center [500, 239] width 24 height 12
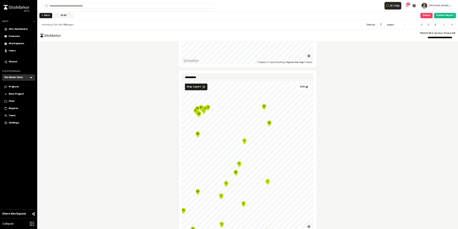
scroll to position [1108, 0]
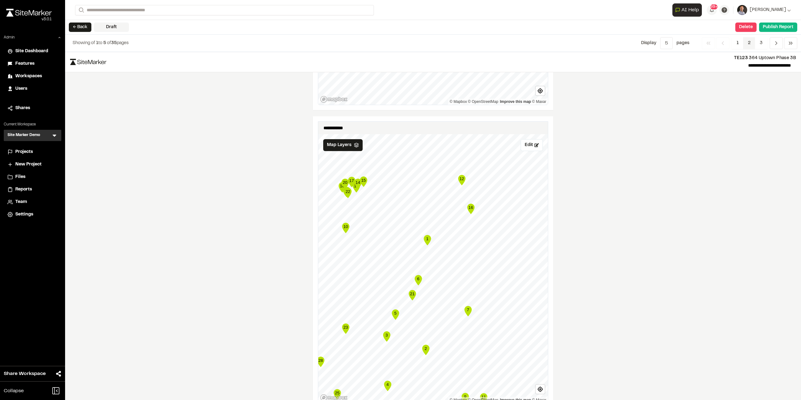
click at [534, 43] on span "2" at bounding box center [750, 43] width 12 height 12
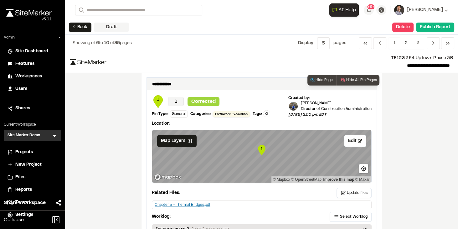
drag, startPoint x: 288, startPoint y: 114, endPoint x: 339, endPoint y: 111, distance: 50.8
click at [339, 111] on div "1 1 Corrected Pin Type: General Categories: Earthwork Excavation Tags: Type Ent…" at bounding box center [262, 106] width 220 height 23
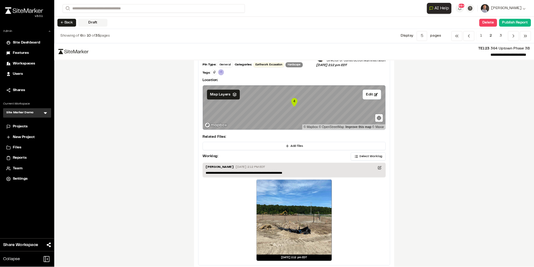
scroll to position [547, 0]
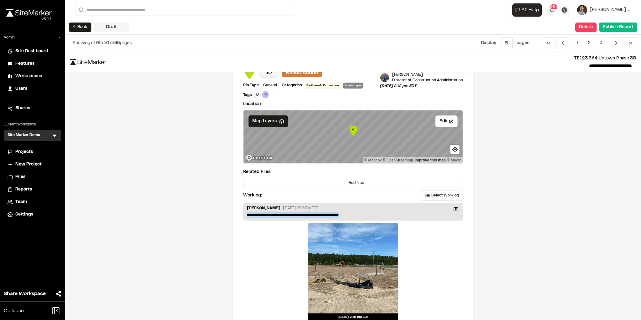
drag, startPoint x: 351, startPoint y: 212, endPoint x: 236, endPoint y: 224, distance: 115.6
click at [235, 214] on div "**********" at bounding box center [353, 193] width 240 height 275
click at [369, 213] on p "**********" at bounding box center [353, 216] width 213 height 6
click at [327, 213] on p "**********" at bounding box center [353, 216] width 213 height 6
click at [348, 213] on p "**********" at bounding box center [353, 216] width 213 height 6
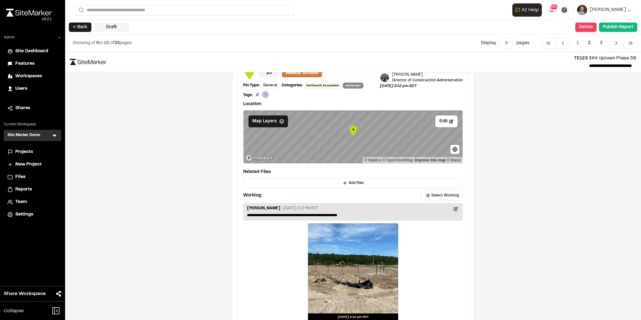
click at [356, 213] on p "**********" at bounding box center [353, 216] width 213 height 6
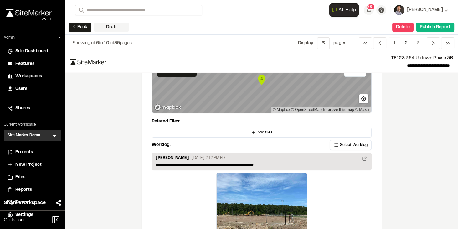
scroll to position [601, 0]
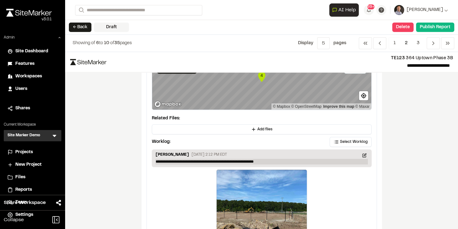
click at [281, 159] on p "**********" at bounding box center [262, 162] width 212 height 6
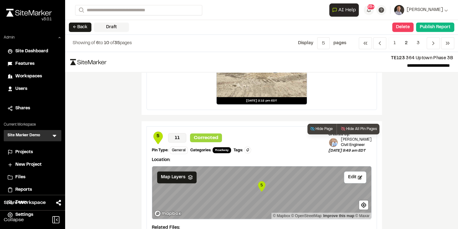
scroll to position [718, 0]
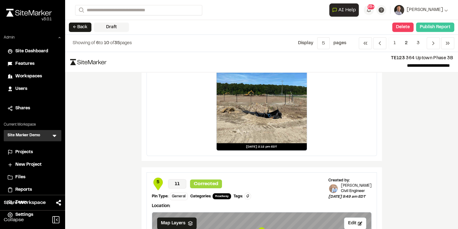
click at [433, 27] on button "Publish Report" at bounding box center [435, 27] width 38 height 9
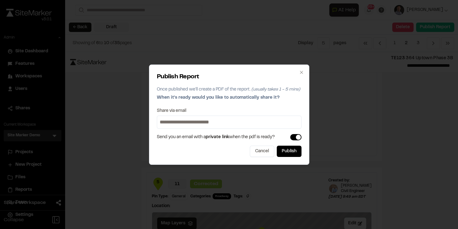
click at [248, 119] on input at bounding box center [229, 122] width 142 height 10
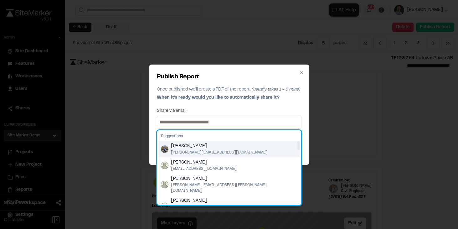
click at [178, 151] on span "troy@sitemarker.com" at bounding box center [219, 153] width 96 height 6
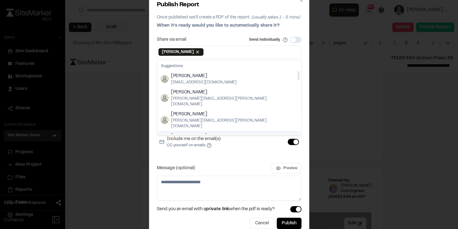
click at [189, 160] on div "Share via email Send individually Troy Brennan Remove Troy Brennan Suggestions …" at bounding box center [229, 119] width 145 height 164
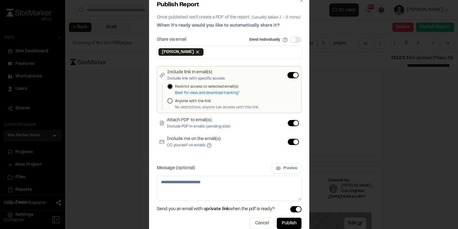
click at [170, 102] on button "Anyone with the link" at bounding box center [169, 100] width 5 height 5
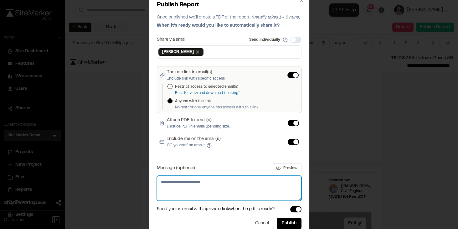
click at [228, 186] on textarea "Message (optional)" at bounding box center [229, 188] width 145 height 25
type textarea "**********"
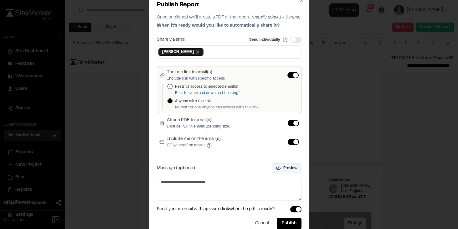
click at [292, 171] on button "Preview" at bounding box center [287, 168] width 30 height 10
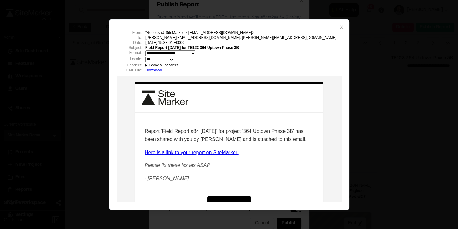
scroll to position [0, 0]
drag, startPoint x: 160, startPoint y: 130, endPoint x: 218, endPoint y: 130, distance: 57.6
click at [218, 129] on p "Report 'Field Report #84 2025-09-26' for project '364 Uptown Phase 3B' has been…" at bounding box center [228, 135] width 169 height 16
drag, startPoint x: 249, startPoint y: 129, endPoint x: 271, endPoint y: 130, distance: 22.2
click at [271, 130] on p "Report 'Field Report #84 2025-09-26' for project '364 Uptown Phase 3B' has been…" at bounding box center [228, 135] width 169 height 16
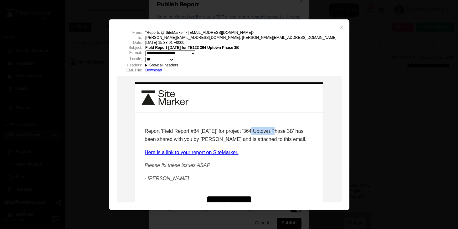
scroll to position [54, 0]
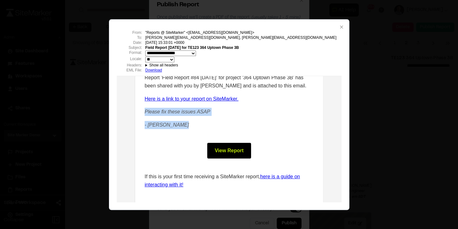
drag, startPoint x: 142, startPoint y: 110, endPoint x: 181, endPoint y: 123, distance: 41.3
click at [181, 123] on div "Please fix these issues ASAP - Landon Messal" at bounding box center [228, 117] width 169 height 21
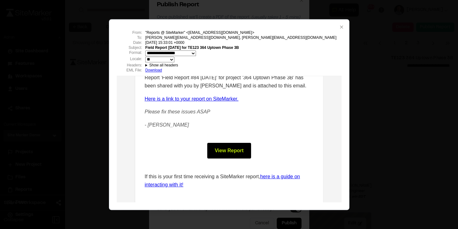
click at [165, 145] on div "View Report" at bounding box center [228, 150] width 169 height 28
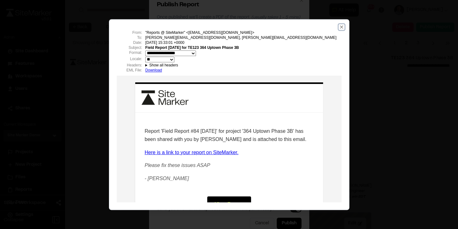
click at [343, 26] on icon "button" at bounding box center [341, 26] width 5 height 5
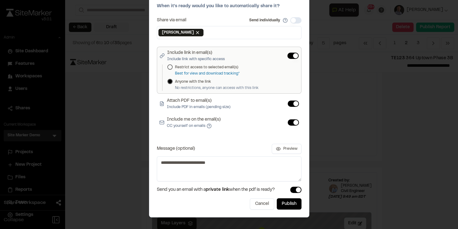
scroll to position [20, 0]
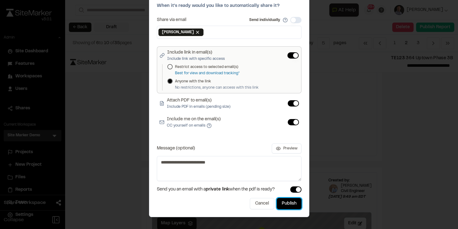
click at [286, 202] on button "Publish" at bounding box center [289, 203] width 25 height 11
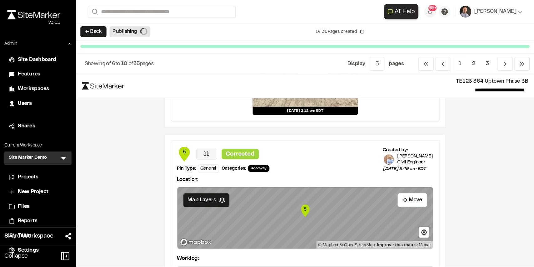
scroll to position [655, 0]
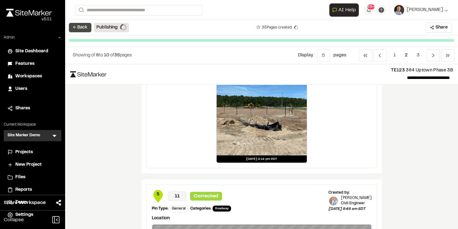
click at [87, 28] on button "← Back" at bounding box center [80, 27] width 23 height 9
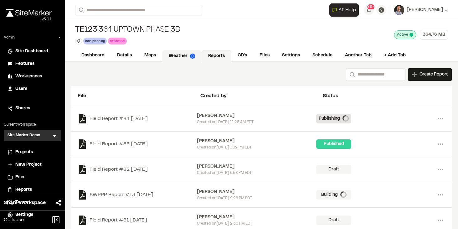
click at [173, 57] on link "Weather" at bounding box center [181, 56] width 39 height 12
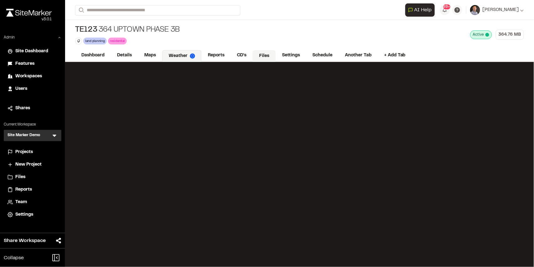
click at [263, 56] on link "Files" at bounding box center [264, 56] width 23 height 12
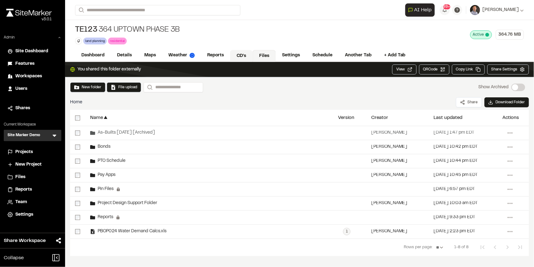
click at [239, 57] on link "CD's" at bounding box center [241, 56] width 23 height 12
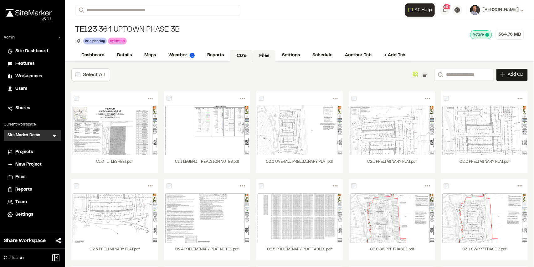
click at [261, 56] on link "Files" at bounding box center [264, 56] width 23 height 12
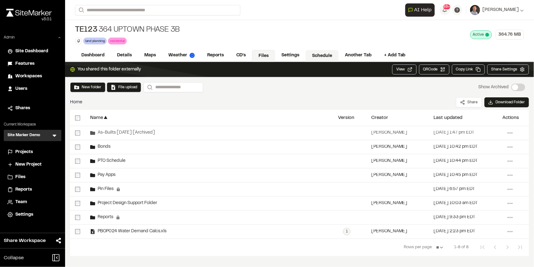
click at [326, 56] on link "Schedule" at bounding box center [322, 56] width 33 height 12
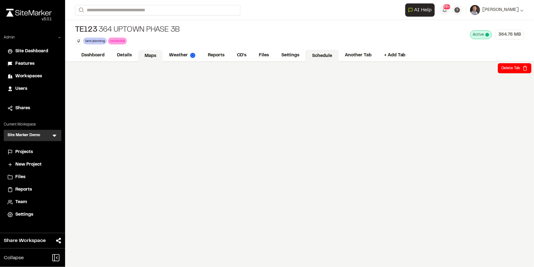
click at [148, 54] on link "Maps" at bounding box center [150, 56] width 25 height 12
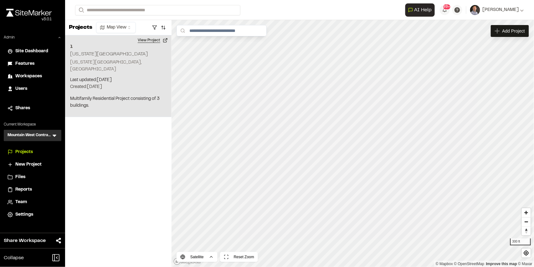
click at [152, 40] on button "View Project" at bounding box center [153, 40] width 38 height 10
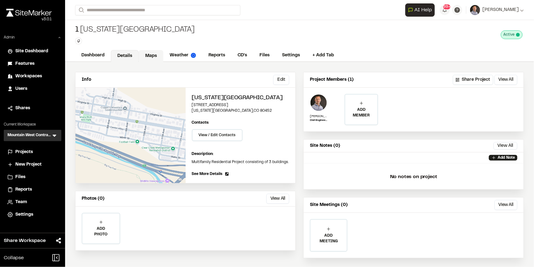
click at [149, 55] on link "Maps" at bounding box center [151, 56] width 25 height 12
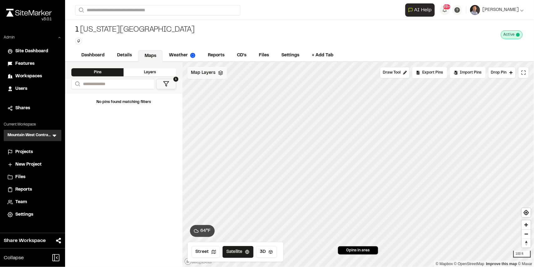
click at [203, 77] on div "Map Layers" at bounding box center [207, 73] width 39 height 12
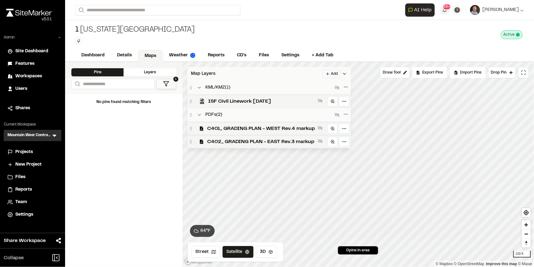
click at [303, 75] on div "Map Layers Add" at bounding box center [269, 74] width 163 height 14
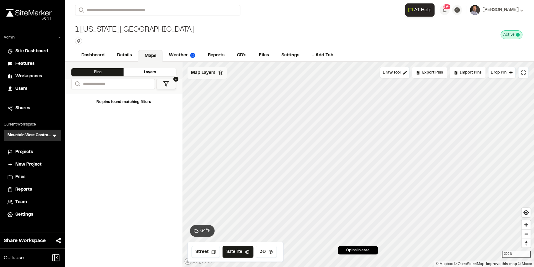
click at [208, 74] on span "Map Layers" at bounding box center [203, 72] width 24 height 7
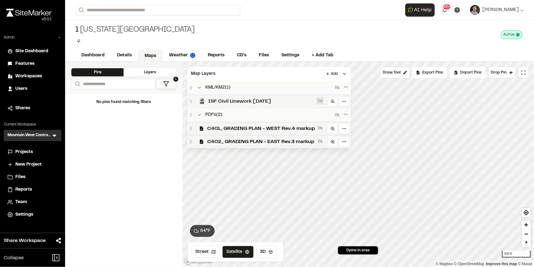
click at [321, 101] on icon at bounding box center [320, 101] width 5 height 4
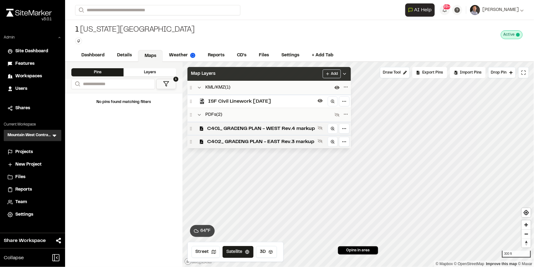
click at [291, 75] on div "Map Layers Add" at bounding box center [269, 74] width 163 height 14
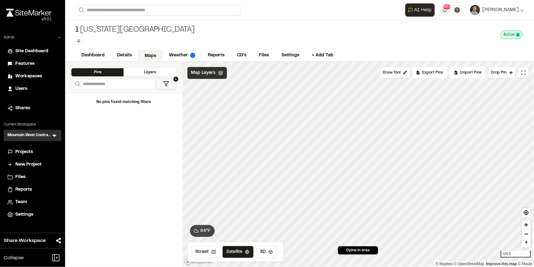
click at [204, 75] on span "Map Layers" at bounding box center [203, 72] width 24 height 7
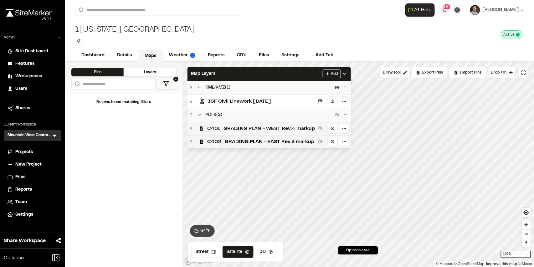
click at [261, 131] on span "C401_ GRADING PLAN - WEST Rev.4 markup" at bounding box center [262, 129] width 108 height 8
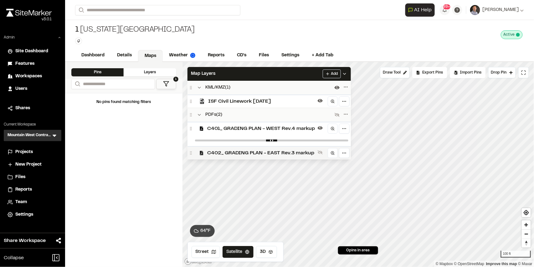
click at [268, 155] on span "C402_ GRADING PLAN - EAST Rev.3 markup" at bounding box center [262, 153] width 108 height 8
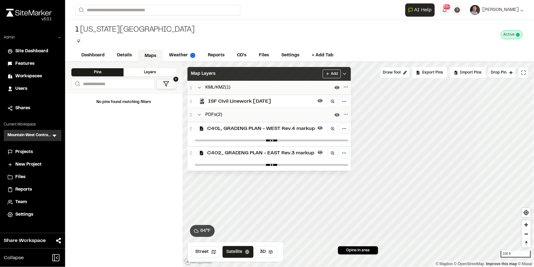
click at [270, 71] on div "Map Layers Add" at bounding box center [269, 74] width 163 height 14
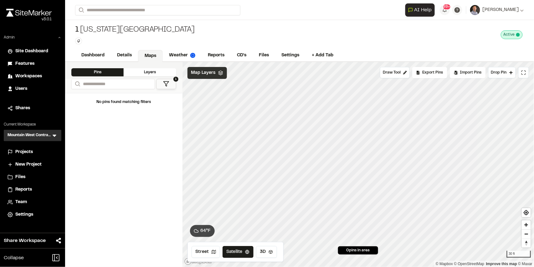
click at [207, 77] on div "Map Layers" at bounding box center [207, 73] width 39 height 12
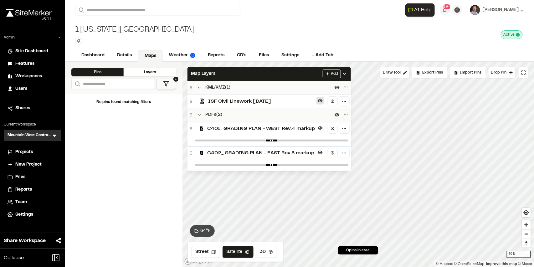
click at [321, 101] on icon at bounding box center [320, 100] width 5 height 5
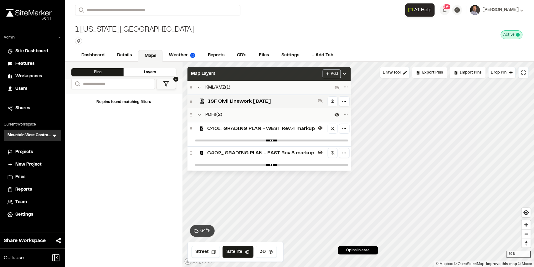
click at [280, 75] on div "Map Layers Add" at bounding box center [269, 74] width 163 height 14
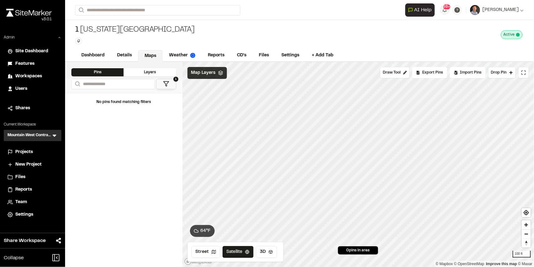
click at [208, 75] on span "Map Layers" at bounding box center [203, 72] width 24 height 7
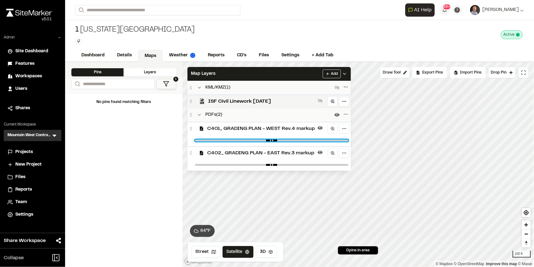
drag, startPoint x: 341, startPoint y: 141, endPoint x: 308, endPoint y: 140, distance: 32.6
type input "****"
click at [308, 140] on input "range" at bounding box center [271, 141] width 153 height 2
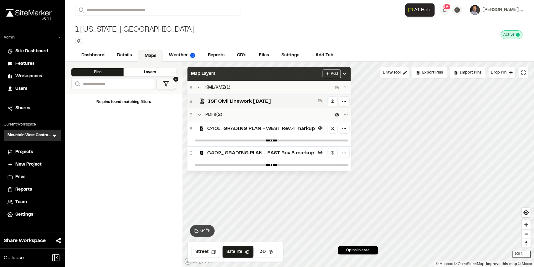
click at [289, 73] on div "Map Layers Add" at bounding box center [269, 74] width 163 height 14
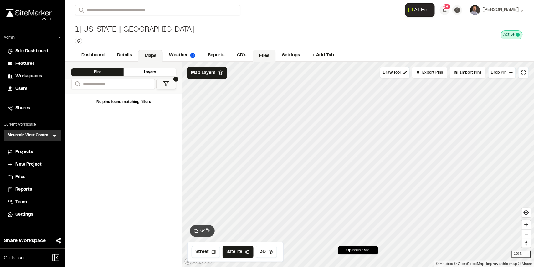
click at [266, 56] on link "Files" at bounding box center [264, 56] width 23 height 12
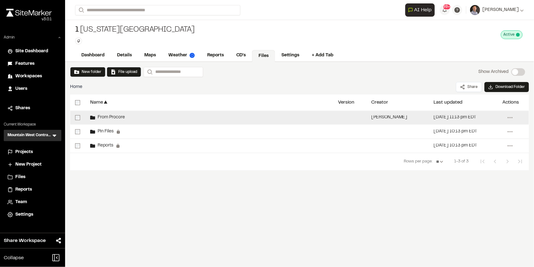
click at [119, 117] on span "From Procore" at bounding box center [110, 118] width 30 height 4
click at [120, 119] on span "From Procore" at bounding box center [110, 118] width 30 height 4
click at [120, 118] on span "From Procore" at bounding box center [110, 118] width 30 height 4
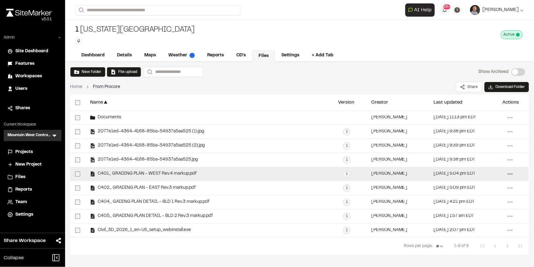
click at [511, 175] on icon at bounding box center [510, 174] width 10 height 10
click at [478, 205] on link "Download" at bounding box center [488, 205] width 54 height 9
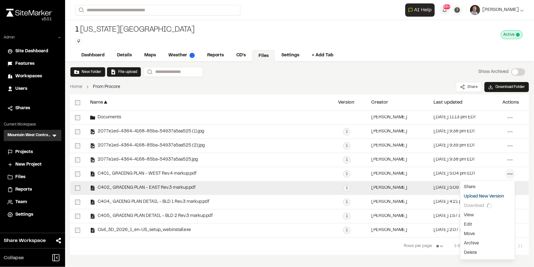
click at [520, 187] on div "Menu Share Upload New Version Download View Edit Move Archive Delete Upload New…" at bounding box center [513, 188] width 31 height 14
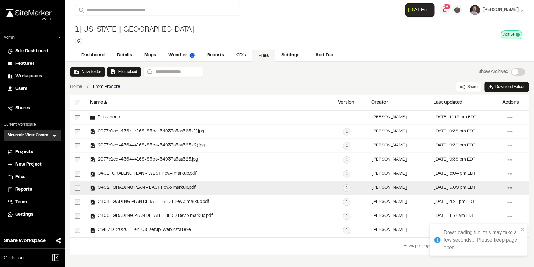
click at [509, 188] on icon at bounding box center [510, 188] width 10 height 10
click at [480, 219] on link "Download" at bounding box center [488, 219] width 54 height 9
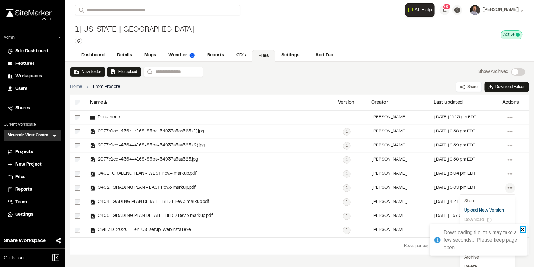
click at [524, 229] on div "Downloading file, this may take a few seconds... Please keep page open." at bounding box center [479, 242] width 100 height 39
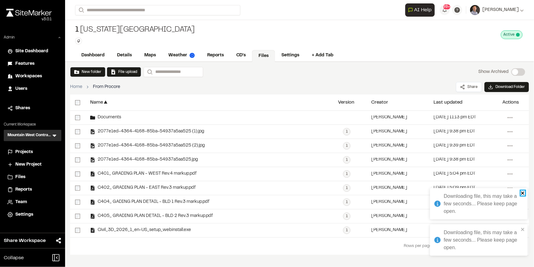
click at [524, 193] on icon "close" at bounding box center [523, 193] width 4 height 5
click at [523, 229] on icon "close" at bounding box center [522, 229] width 3 height 3
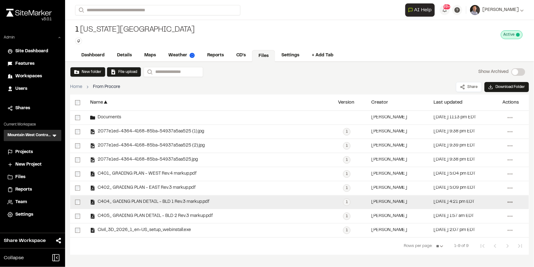
click at [511, 203] on icon at bounding box center [510, 202] width 10 height 10
click at [478, 233] on link "Download" at bounding box center [488, 233] width 54 height 9
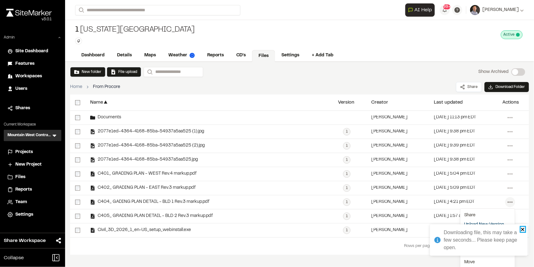
click at [525, 229] on icon "close" at bounding box center [523, 229] width 4 height 5
click at [528, 213] on div "New folder File upload Search Show Archived Show Archived Home From Procore Sha…" at bounding box center [299, 161] width 469 height 198
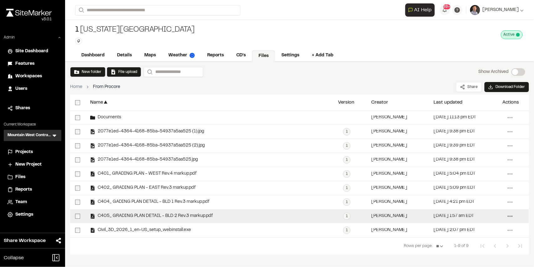
click at [509, 216] on icon at bounding box center [510, 216] width 10 height 10
click at [481, 246] on link "Download" at bounding box center [488, 248] width 54 height 9
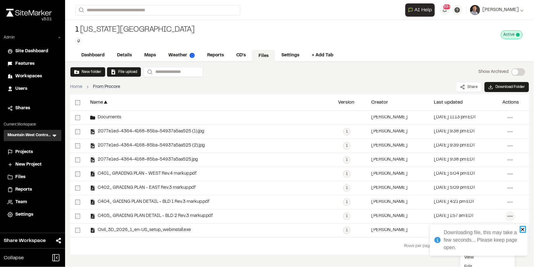
click at [524, 230] on icon "close" at bounding box center [522, 229] width 3 height 3
click at [150, 55] on link "Maps" at bounding box center [150, 56] width 25 height 12
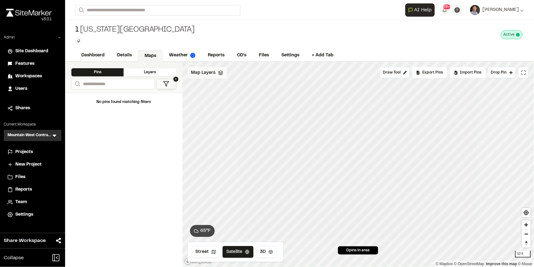
click at [202, 74] on span "Map Layers" at bounding box center [203, 72] width 24 height 7
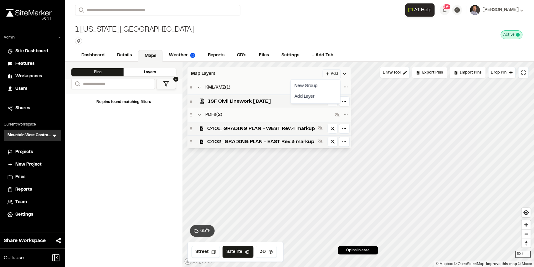
click at [332, 75] on html "Close sidebar v 3.0.1 Admin Site Dashboard Features Workspaces Users Shares Cur…" at bounding box center [267, 133] width 534 height 267
click at [321, 128] on html "Close sidebar v 3.0.1 Admin Site Dashboard Features Workspaces Users Shares Cur…" at bounding box center [267, 133] width 534 height 267
click at [321, 128] on icon at bounding box center [320, 128] width 5 height 4
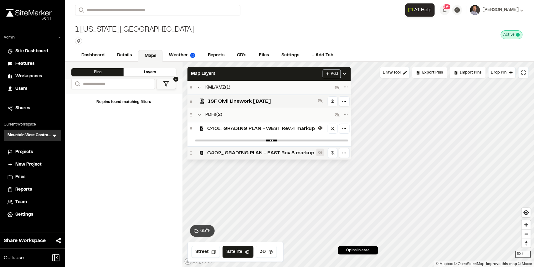
click at [320, 152] on icon at bounding box center [320, 152] width 5 height 5
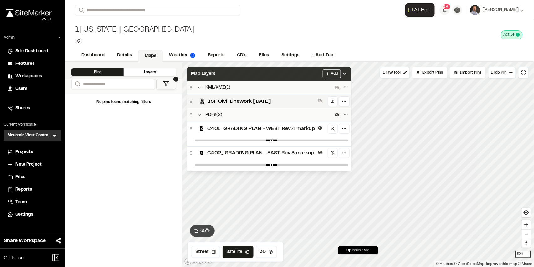
click at [298, 74] on div "Map Layers Add" at bounding box center [269, 74] width 163 height 14
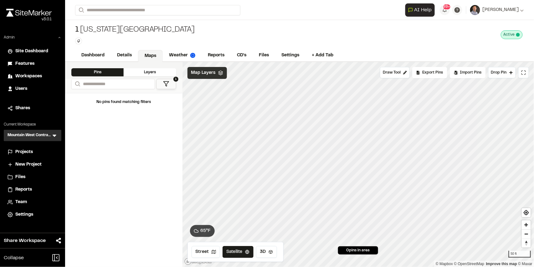
click at [207, 76] on div "Map Layers" at bounding box center [207, 73] width 39 height 12
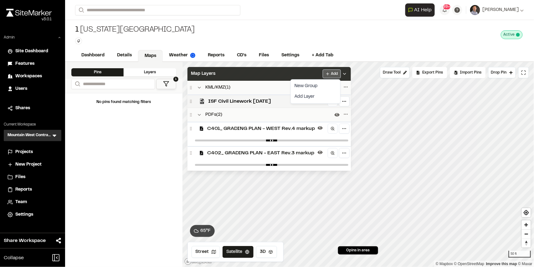
click at [329, 74] on html "Close sidebar v 3.0.1 Admin Site Dashboard Features Workspaces Users Shares Cur…" at bounding box center [267, 133] width 534 height 267
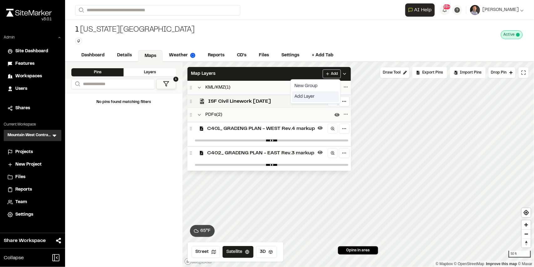
click at [319, 95] on link "Add Layer" at bounding box center [315, 96] width 47 height 11
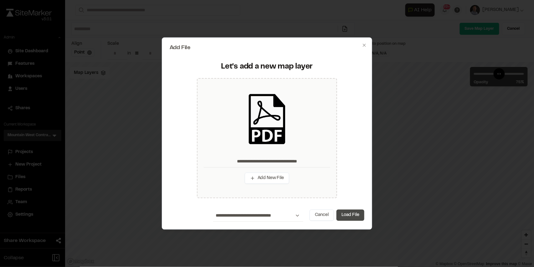
click at [351, 216] on button "Load File" at bounding box center [351, 215] width 28 height 11
type input "**********"
type input "****"
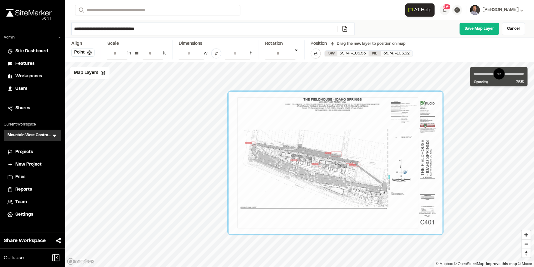
drag, startPoint x: 292, startPoint y: 177, endPoint x: 328, endPoint y: 176, distance: 36.0
click at [328, 176] on div at bounding box center [336, 163] width 214 height 142
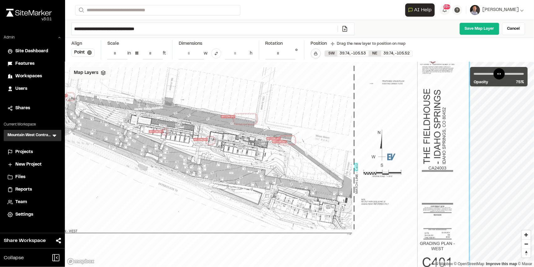
click at [85, 75] on span "Map Layers" at bounding box center [86, 72] width 24 height 7
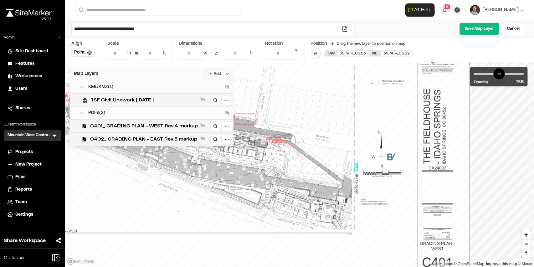
click at [93, 73] on span "Map Layers" at bounding box center [86, 73] width 24 height 7
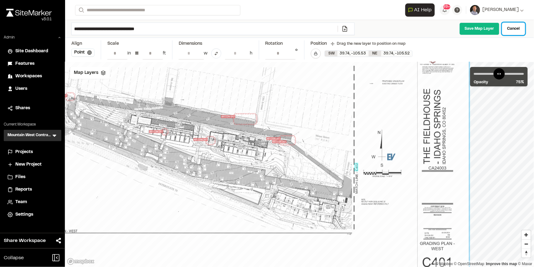
click at [517, 27] on link "Cancel" at bounding box center [513, 29] width 23 height 13
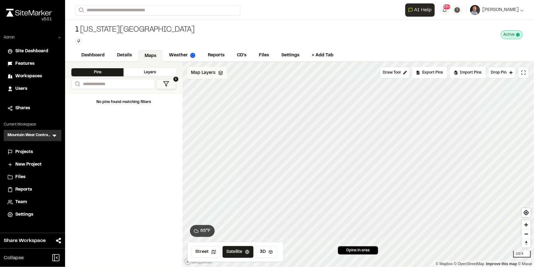
click at [204, 74] on span "Map Layers" at bounding box center [203, 72] width 24 height 7
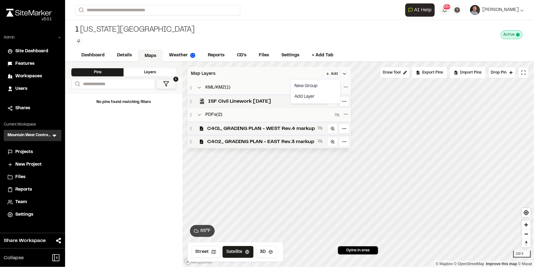
click at [328, 75] on html "Close sidebar v 3.0.1 Admin Site Dashboard Features Workspaces Users Shares Cur…" at bounding box center [267, 133] width 534 height 267
click at [310, 99] on link "Add Layer" at bounding box center [315, 96] width 47 height 11
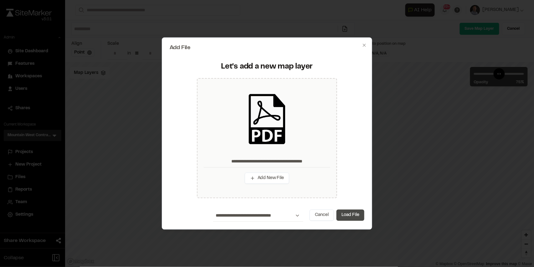
click at [352, 211] on button "Load File" at bounding box center [351, 215] width 28 height 11
type input "**********"
type input "****"
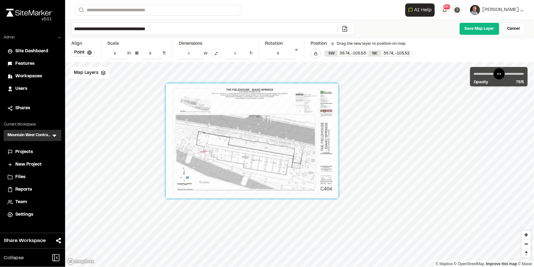
drag, startPoint x: 192, startPoint y: 126, endPoint x: 234, endPoint y: 134, distance: 43.0
click at [234, 134] on div at bounding box center [252, 141] width 172 height 115
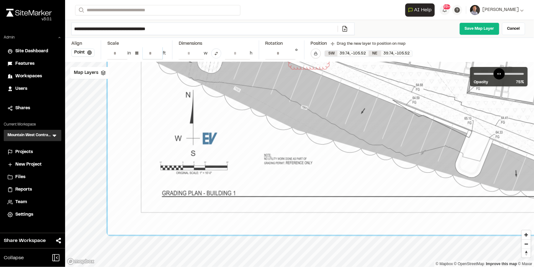
drag, startPoint x: 146, startPoint y: 52, endPoint x: 150, endPoint y: 52, distance: 3.8
click at [150, 52] on input "**" at bounding box center [153, 53] width 20 height 12
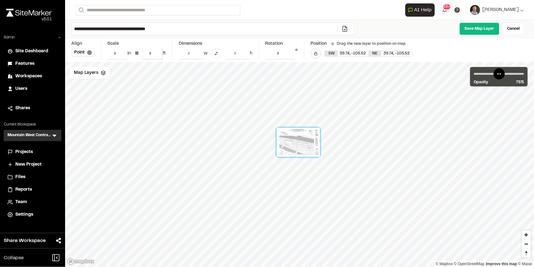
type input "**"
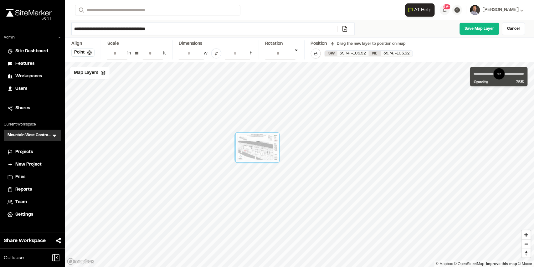
drag, startPoint x: 297, startPoint y: 143, endPoint x: 253, endPoint y: 155, distance: 46.2
click at [255, 148] on div at bounding box center [257, 147] width 43 height 29
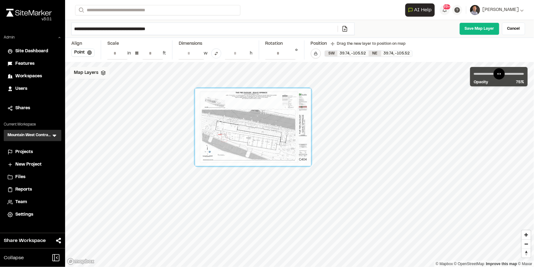
click at [91, 75] on div "Map Layers" at bounding box center [89, 73] width 39 height 12
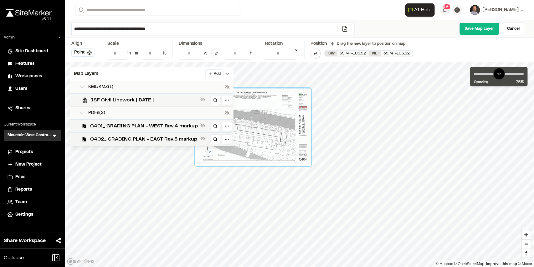
click at [123, 100] on span "ISF Civil Linework [DATE]" at bounding box center [144, 100] width 107 height 8
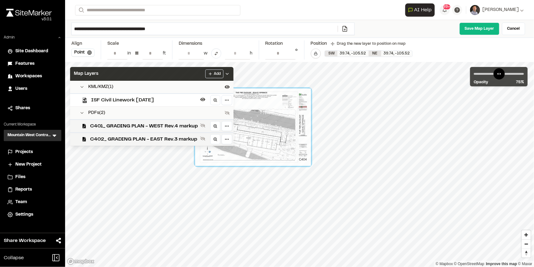
click at [172, 74] on div "Map Layers Add" at bounding box center [151, 74] width 163 height 14
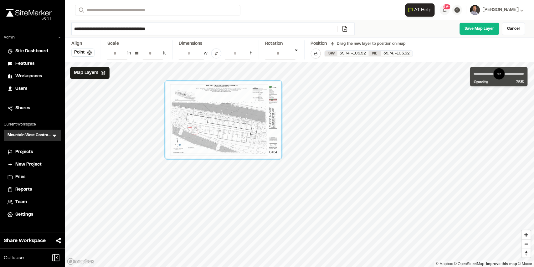
drag, startPoint x: 253, startPoint y: 132, endPoint x: 223, endPoint y: 125, distance: 30.6
click at [223, 125] on div at bounding box center [224, 119] width 116 height 77
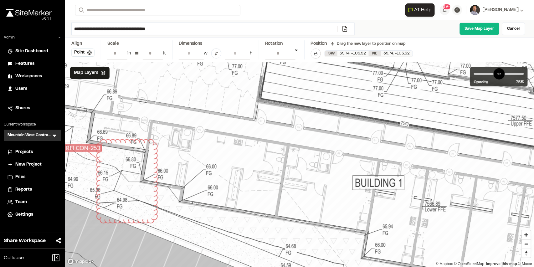
drag, startPoint x: 283, startPoint y: 131, endPoint x: 270, endPoint y: 125, distance: 14.3
click at [270, 125] on div at bounding box center [422, 72] width 1187 height 791
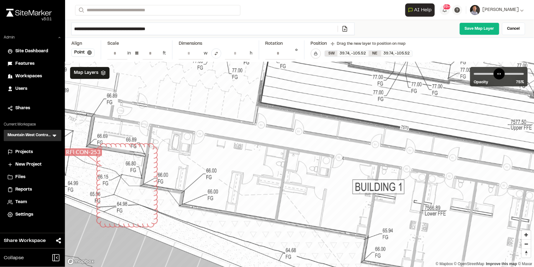
drag, startPoint x: 270, startPoint y: 125, endPoint x: 282, endPoint y: 135, distance: 16.2
click at [282, 135] on div at bounding box center [422, 76] width 1187 height 791
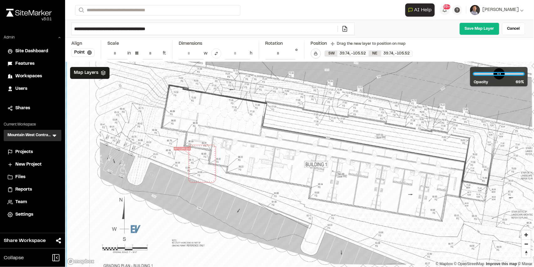
drag, startPoint x: 508, startPoint y: 75, endPoint x: 506, endPoint y: 78, distance: 3.7
type input "**"
click at [506, 75] on input "range" at bounding box center [499, 74] width 50 height 2
click at [484, 30] on link "Save Map Layer" at bounding box center [480, 29] width 40 height 13
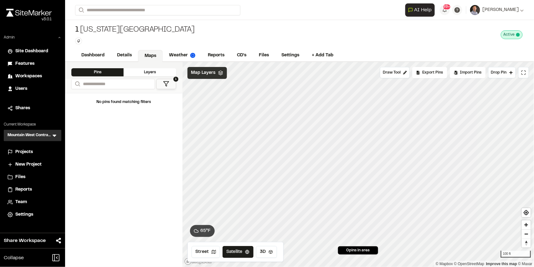
click at [203, 74] on span "Map Layers" at bounding box center [203, 72] width 24 height 7
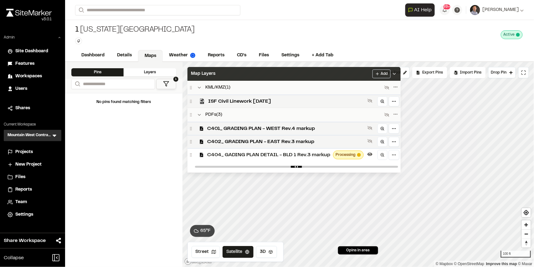
click at [338, 69] on div "Map Layers Add" at bounding box center [294, 74] width 213 height 14
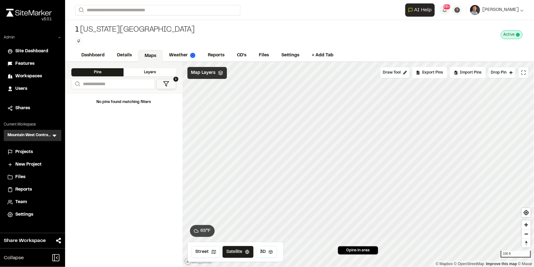
click at [210, 75] on span "Map Layers" at bounding box center [203, 72] width 24 height 7
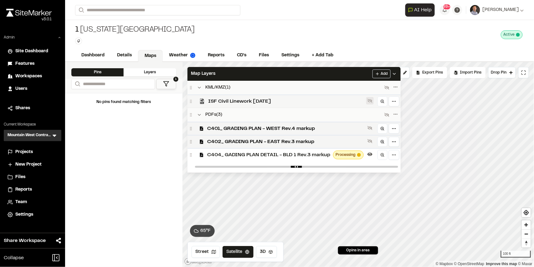
click at [371, 100] on icon at bounding box center [370, 100] width 5 height 5
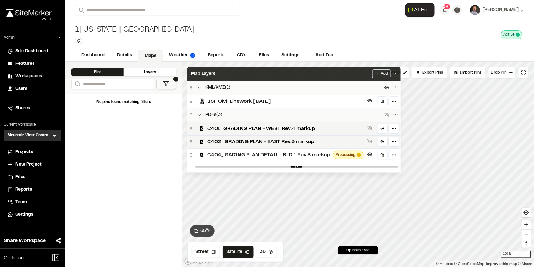
click at [333, 74] on div "Map Layers Add" at bounding box center [294, 74] width 213 height 14
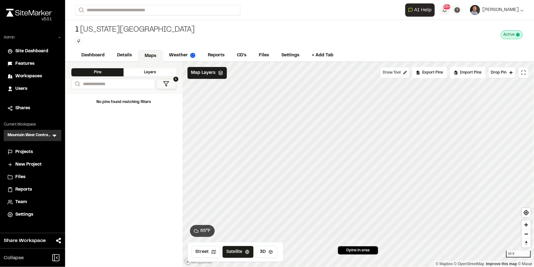
click at [398, 73] on span "Draw Tool" at bounding box center [392, 73] width 18 height 6
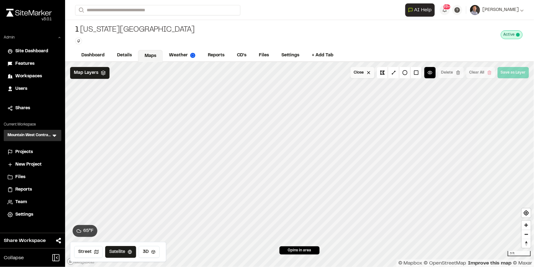
click at [356, 69] on button "Close" at bounding box center [363, 72] width 24 height 11
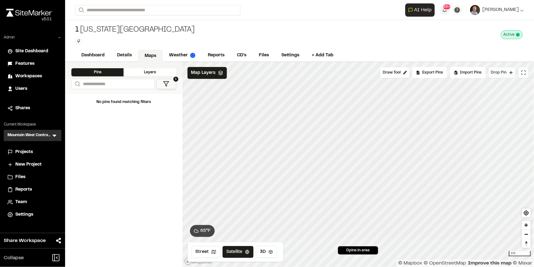
click at [501, 74] on span "Drop Pin" at bounding box center [499, 73] width 16 height 6
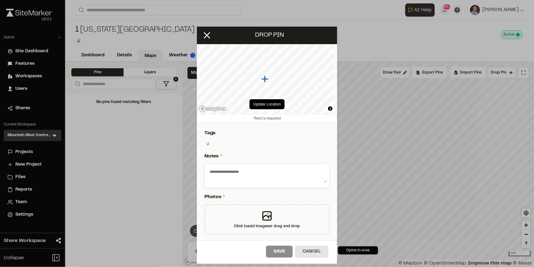
click at [254, 170] on textarea at bounding box center [267, 175] width 120 height 16
click at [275, 174] on textarea at bounding box center [267, 175] width 120 height 16
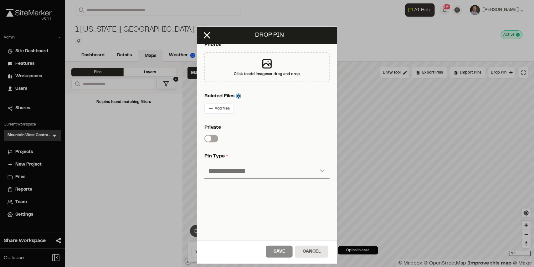
type textarea "**********"
click at [254, 170] on select "**********" at bounding box center [266, 171] width 125 height 15
click at [237, 171] on select "**********" at bounding box center [266, 171] width 125 height 15
select select "****"
click at [204, 164] on select "**********" at bounding box center [266, 171] width 125 height 15
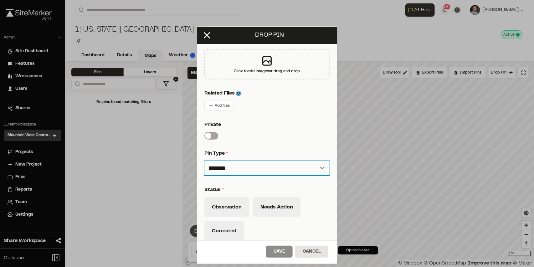
scroll to position [256, 0]
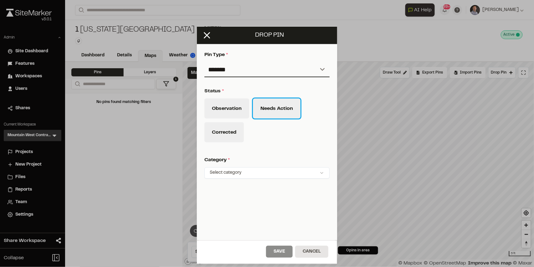
drag, startPoint x: 270, startPoint y: 108, endPoint x: 270, endPoint y: 115, distance: 6.6
click at [270, 109] on button "Needs Action" at bounding box center [277, 109] width 48 height 20
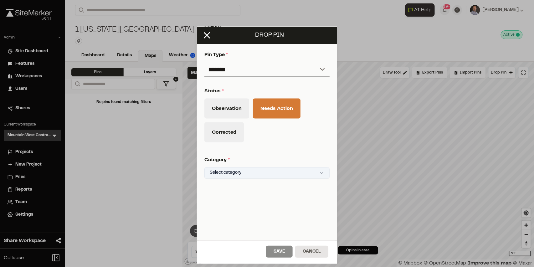
click at [240, 166] on html "Close sidebar v 3.0.1 Admin Site Dashboard Features Workspaces Users Shares Cur…" at bounding box center [267, 133] width 534 height 267
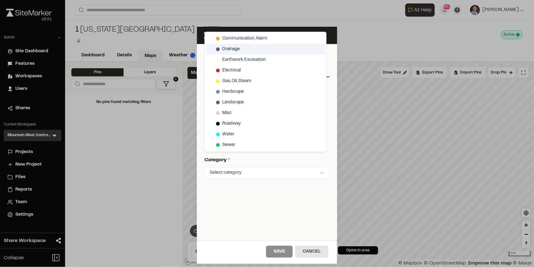
click at [235, 50] on span "Drainage" at bounding box center [231, 49] width 18 height 7
click at [247, 203] on html "Close sidebar v 3.0.1 Admin Site Dashboard Features Workspaces Users Shares Cur…" at bounding box center [267, 133] width 534 height 267
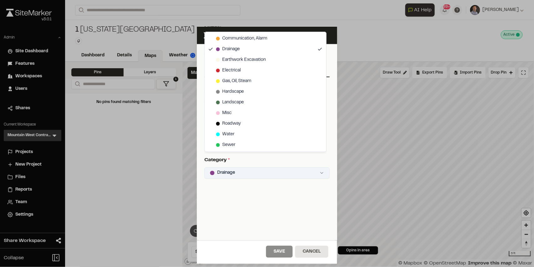
click at [259, 170] on html "Close sidebar v 3.0.1 Admin Site Dashboard Features Workspaces Users Shares Cur…" at bounding box center [267, 133] width 534 height 267
click at [273, 204] on html "Close sidebar v 3.0.1 Admin Site Dashboard Features Workspaces Users Shares Cur…" at bounding box center [267, 133] width 534 height 267
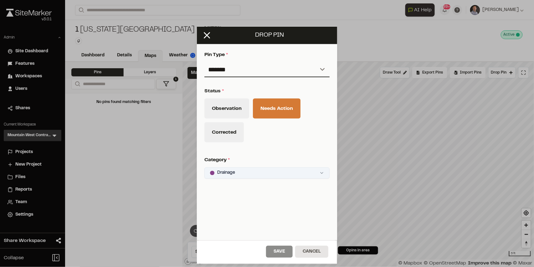
click at [240, 170] on html "Close sidebar v 3.0.1 Admin Site Dashboard Features Workspaces Users Shares Cur…" at bounding box center [267, 133] width 534 height 267
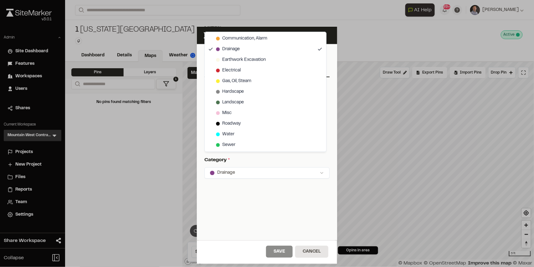
click at [234, 198] on html "Close sidebar v 3.0.1 Admin Site Dashboard Features Workspaces Users Shares Cur…" at bounding box center [267, 133] width 534 height 267
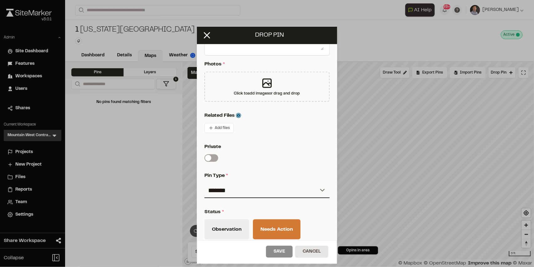
scroll to position [69, 0]
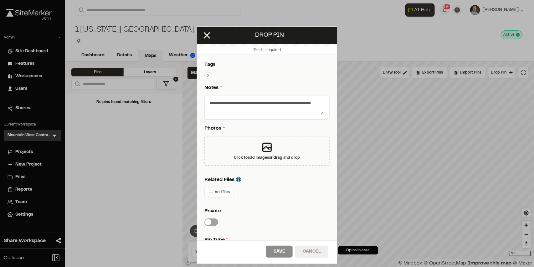
click at [324, 254] on button "Cancel" at bounding box center [311, 252] width 33 height 12
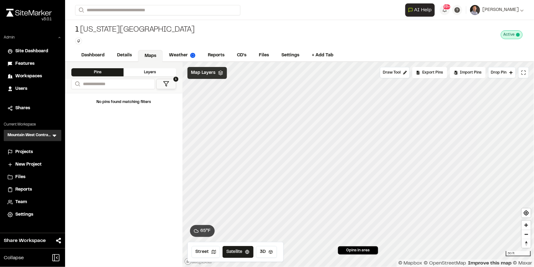
click at [208, 76] on span "Map Layers" at bounding box center [203, 72] width 24 height 7
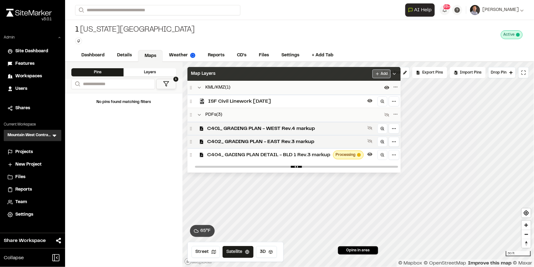
click at [380, 75] on html "Close sidebar v 3.0.1 Admin Site Dashboard Features Workspaces Users Shares Cur…" at bounding box center [267, 133] width 534 height 267
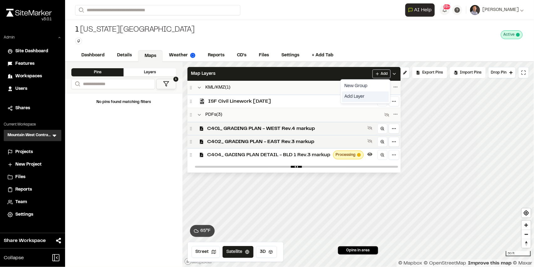
click at [354, 98] on link "Add Layer" at bounding box center [365, 96] width 47 height 11
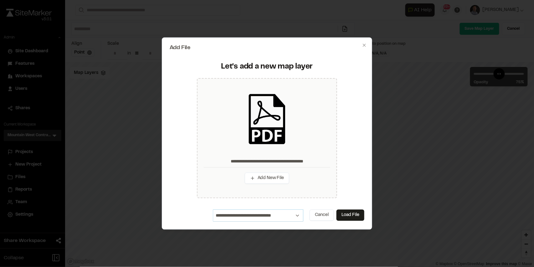
click at [296, 215] on select "**********" at bounding box center [258, 216] width 90 height 12
select select "*****"
click at [213, 210] on select "**********" at bounding box center [258, 216] width 90 height 12
click at [356, 216] on button "Load File" at bounding box center [351, 215] width 28 height 11
type input "**********"
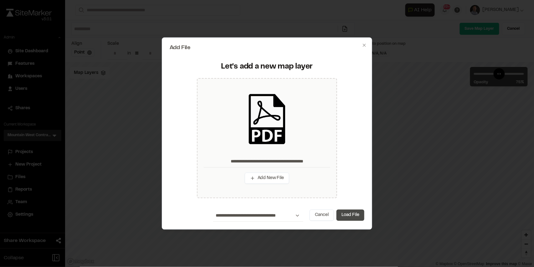
type input "**"
type input "****"
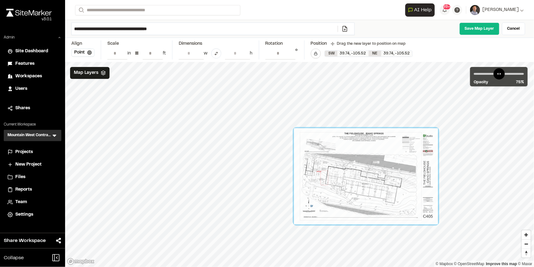
drag, startPoint x: 266, startPoint y: 157, endPoint x: 355, endPoint y: 181, distance: 91.9
click at [355, 181] on div at bounding box center [366, 176] width 144 height 96
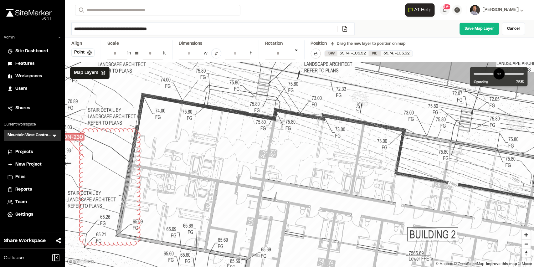
drag, startPoint x: 359, startPoint y: 175, endPoint x: 378, endPoint y: 167, distance: 20.3
click at [378, 167] on div at bounding box center [441, 175] width 1144 height 763
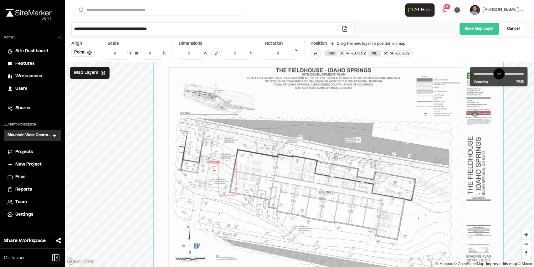
click at [466, 27] on link "Save Map Layer" at bounding box center [480, 29] width 40 height 13
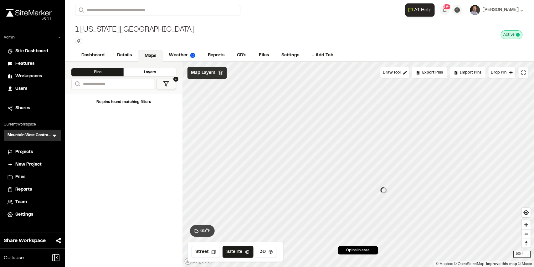
click at [209, 75] on span "Map Layers" at bounding box center [203, 72] width 24 height 7
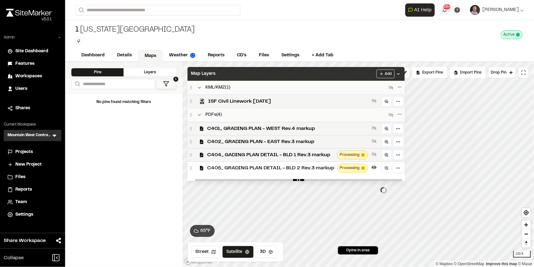
click at [358, 75] on div "Map Layers Add" at bounding box center [296, 74] width 217 height 14
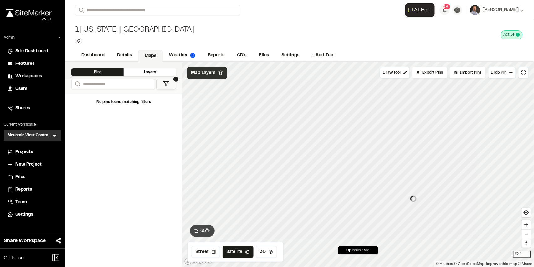
click at [203, 74] on span "Map Layers" at bounding box center [203, 72] width 24 height 7
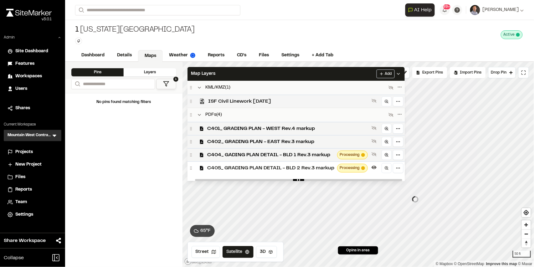
click at [220, 102] on span "ISF Civil Linework [DATE]" at bounding box center [288, 102] width 161 height 8
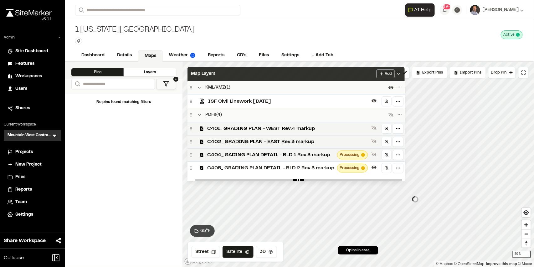
click at [227, 72] on div "Map Layers Add" at bounding box center [296, 74] width 217 height 14
